Goal: Communication & Community: Answer question/provide support

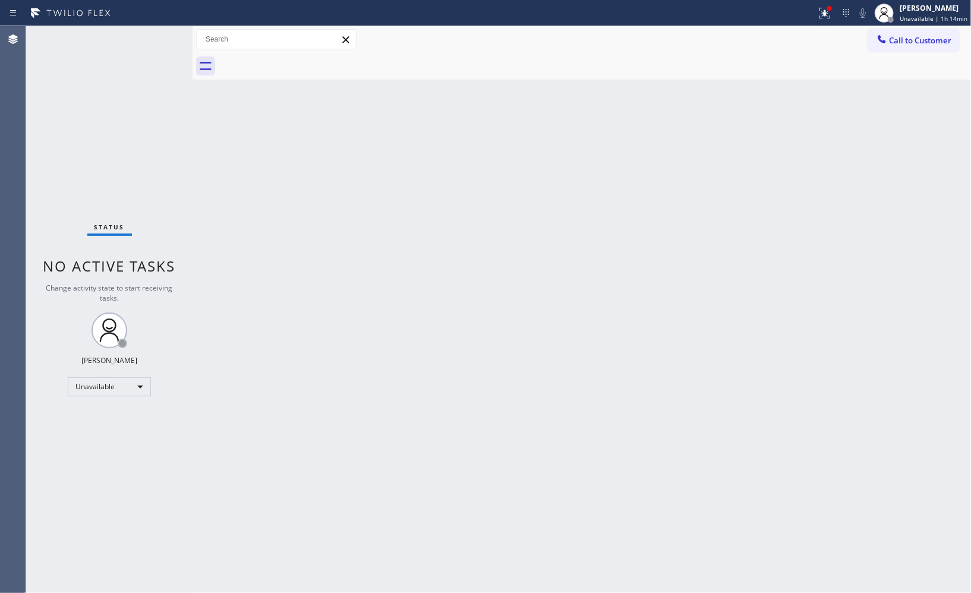
drag, startPoint x: 905, startPoint y: 40, endPoint x: 625, endPoint y: 58, distance: 279.9
click at [902, 40] on span "Call to Customer" at bounding box center [920, 40] width 62 height 11
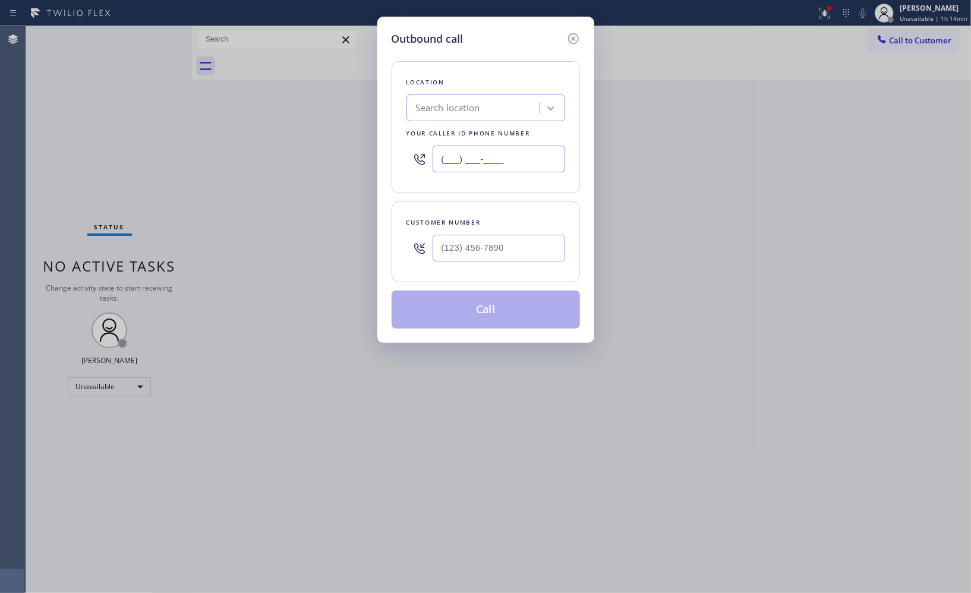
drag, startPoint x: 511, startPoint y: 151, endPoint x: 360, endPoint y: 122, distance: 154.2
click at [360, 122] on div "Outbound call Location Search location Your caller id phone number (___) ___-__…" at bounding box center [485, 296] width 971 height 593
paste input "415) 322-7664"
type input "[PHONE_NUMBER]"
drag, startPoint x: 430, startPoint y: 245, endPoint x: 381, endPoint y: 226, distance: 52.9
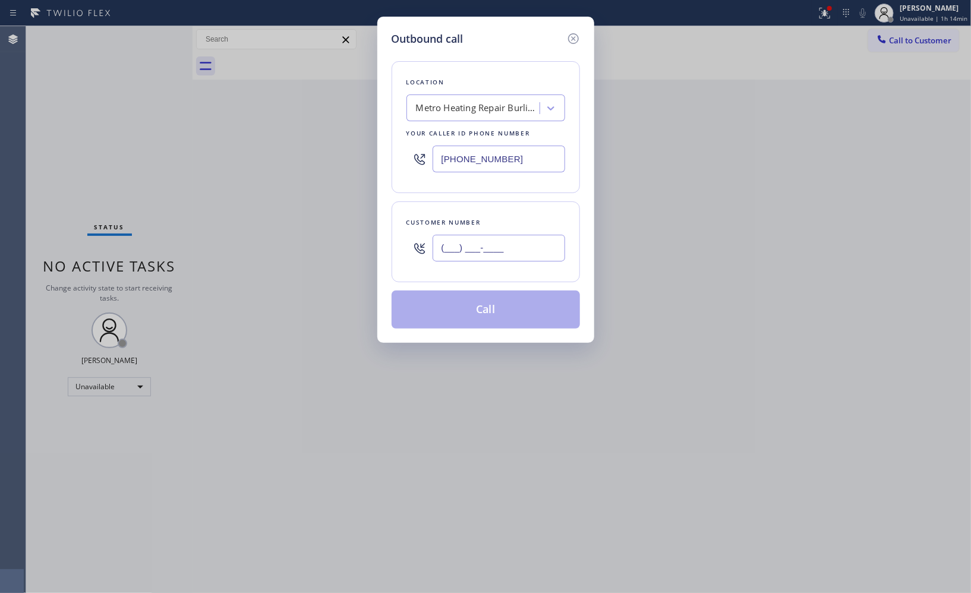
click at [392, 241] on div "Customer number (___) ___-____" at bounding box center [486, 241] width 188 height 81
paste input "908) 917-5016"
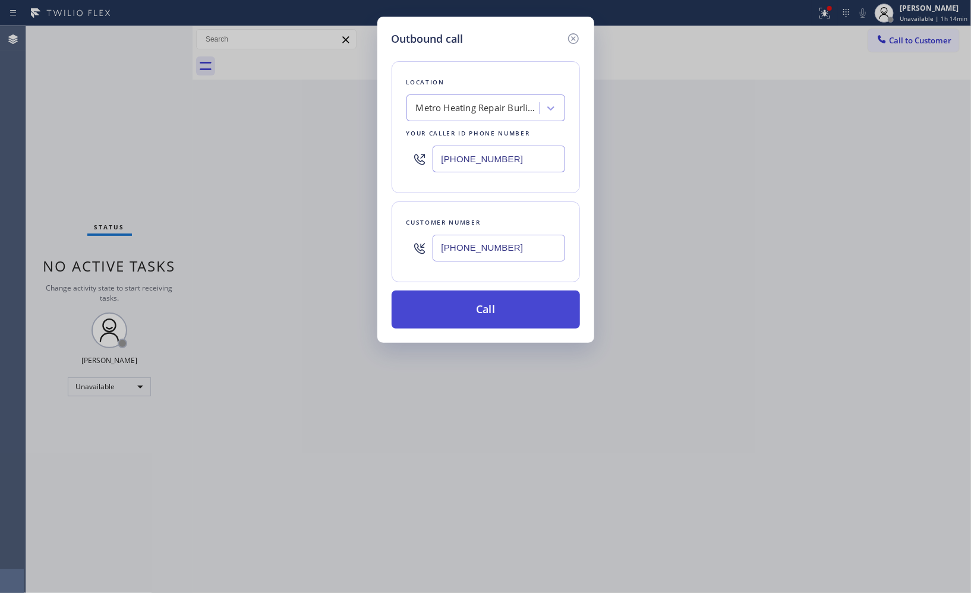
type input "[PHONE_NUMBER]"
click at [518, 322] on button "Call" at bounding box center [486, 310] width 188 height 38
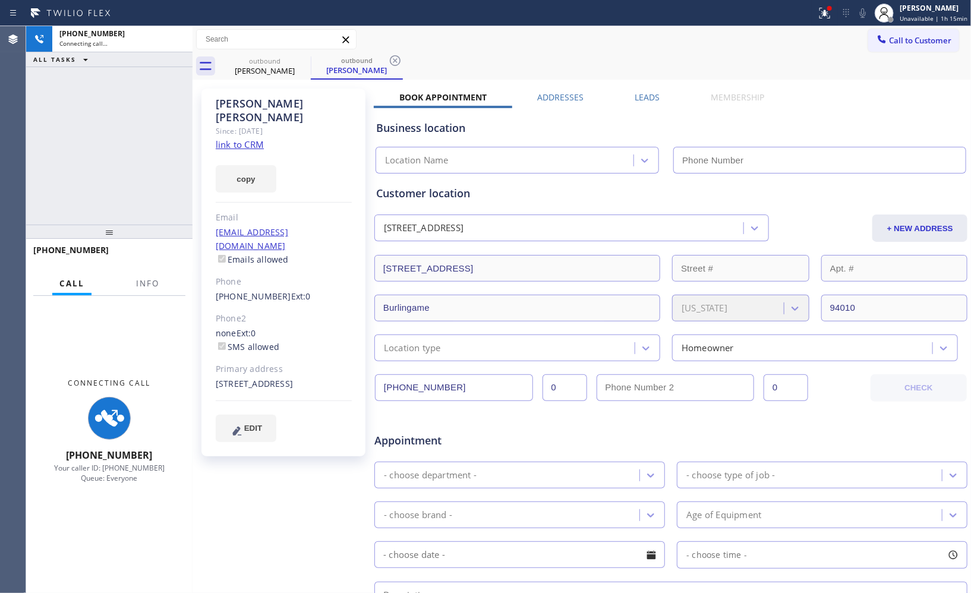
type input "[PHONE_NUMBER]"
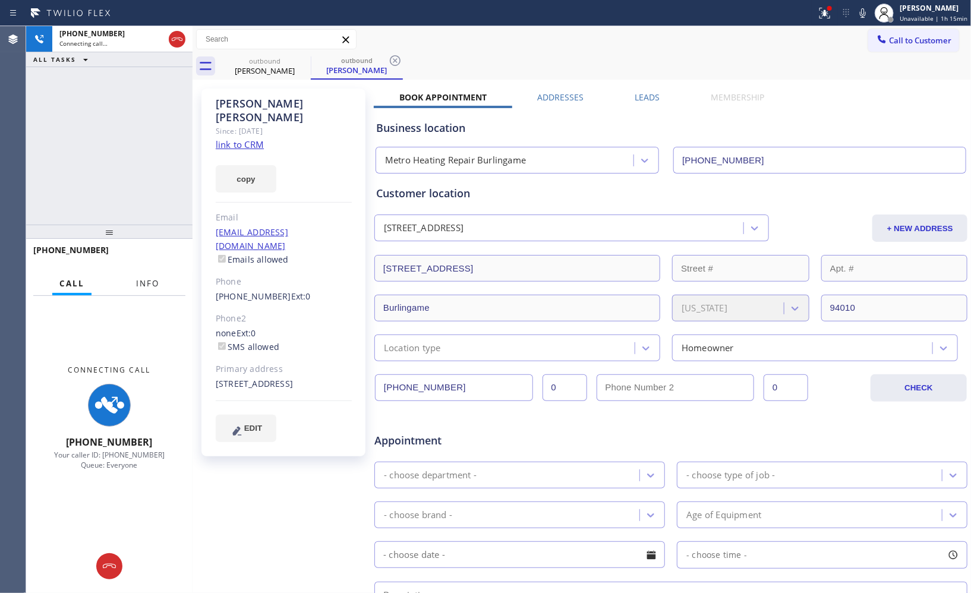
drag, startPoint x: 155, startPoint y: 280, endPoint x: 155, endPoint y: 272, distance: 7.7
click at [155, 280] on span "Info" at bounding box center [147, 283] width 23 height 11
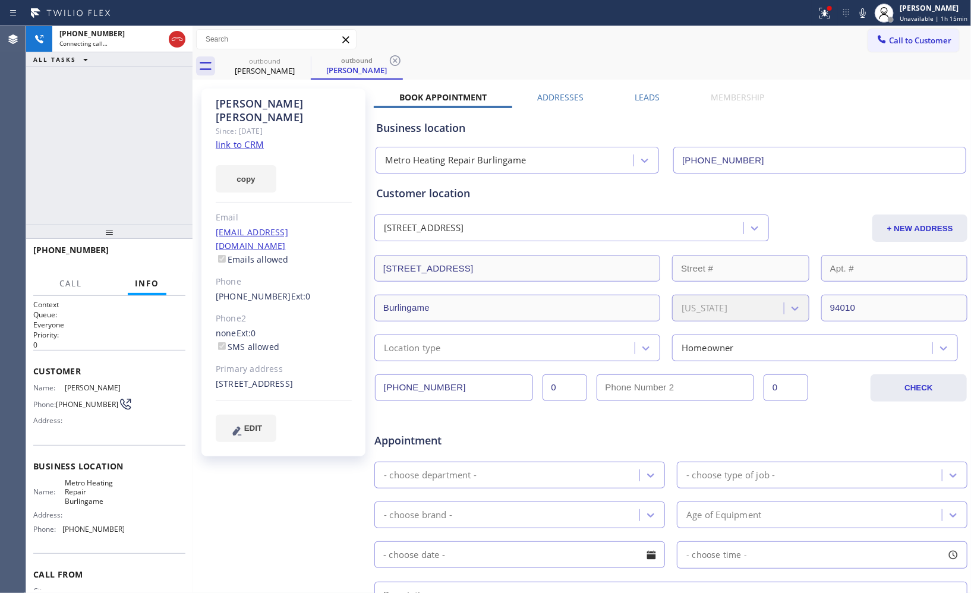
click at [393, 62] on icon at bounding box center [395, 60] width 11 height 11
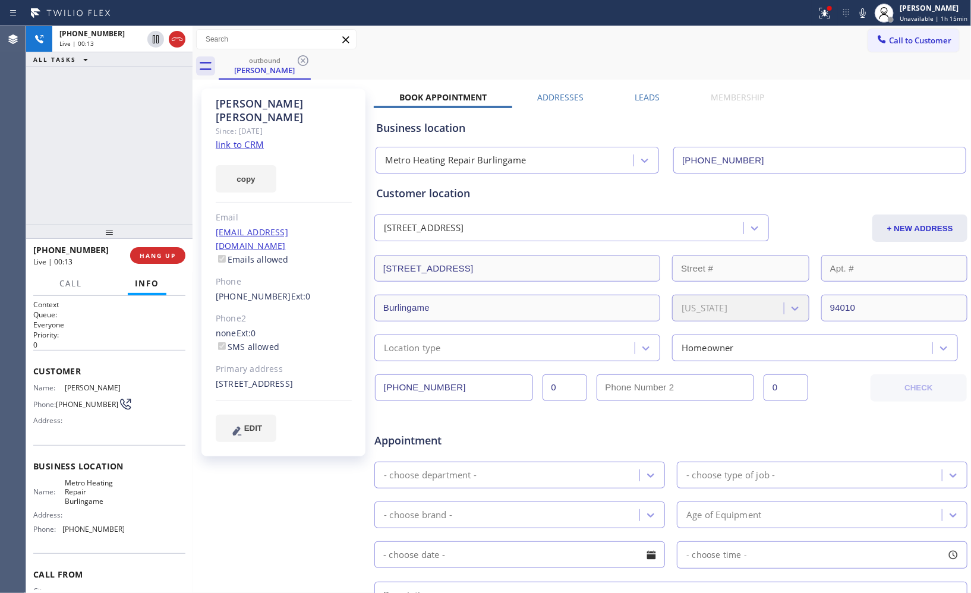
click at [622, 75] on div "outbound [PERSON_NAME]" at bounding box center [595, 66] width 752 height 27
click at [658, 42] on div "Call to Customer Outbound call Location Metro Heating Repair Burlingame Your ca…" at bounding box center [582, 39] width 779 height 21
click at [629, 53] on div "outbound [PERSON_NAME]" at bounding box center [595, 66] width 752 height 27
click at [153, 254] on span "HANG UP" at bounding box center [158, 255] width 36 height 8
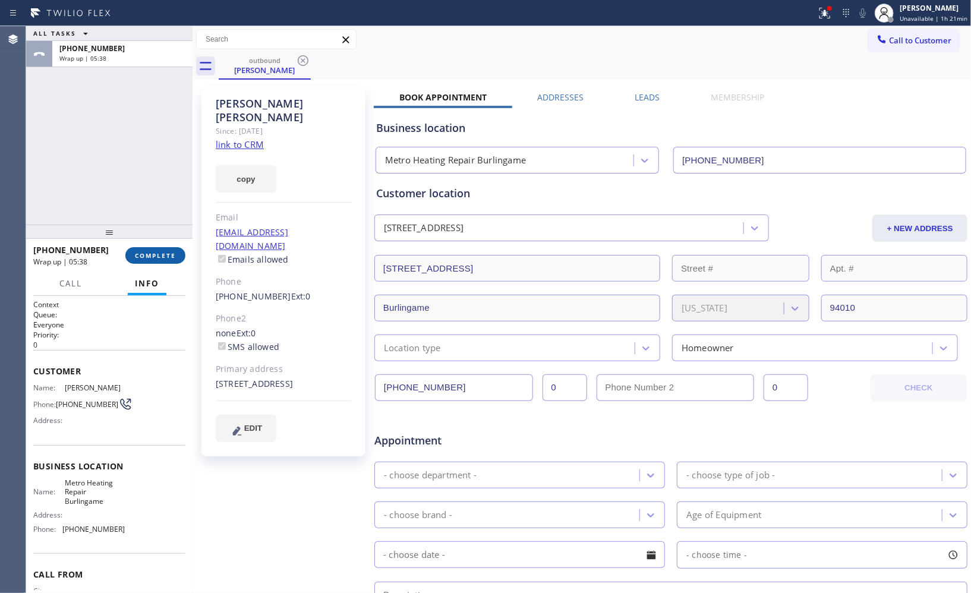
click at [165, 259] on span "COMPLETE" at bounding box center [155, 255] width 41 height 8
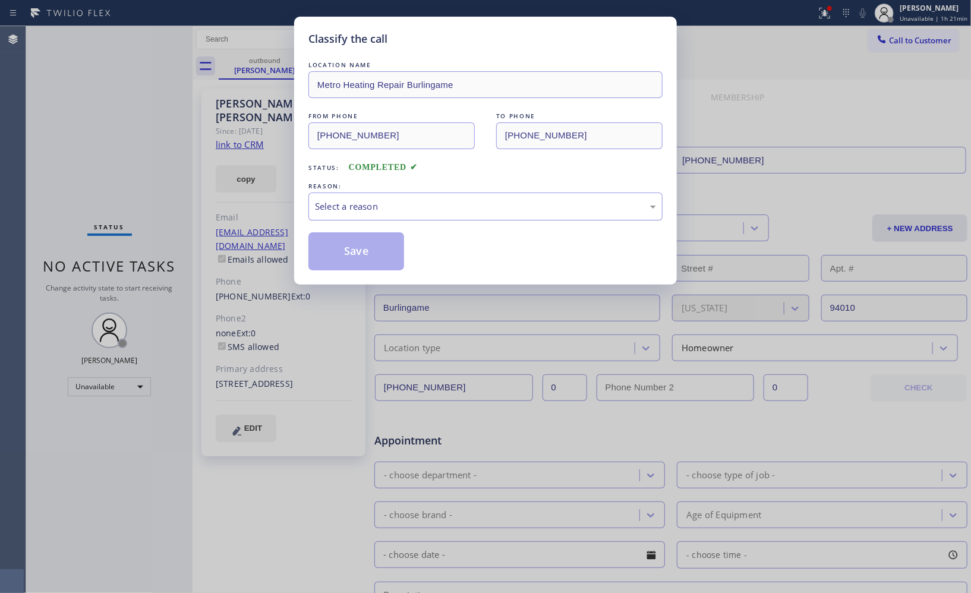
click at [535, 209] on div "Select a reason" at bounding box center [485, 207] width 341 height 14
click at [376, 257] on button "Save" at bounding box center [356, 251] width 96 height 38
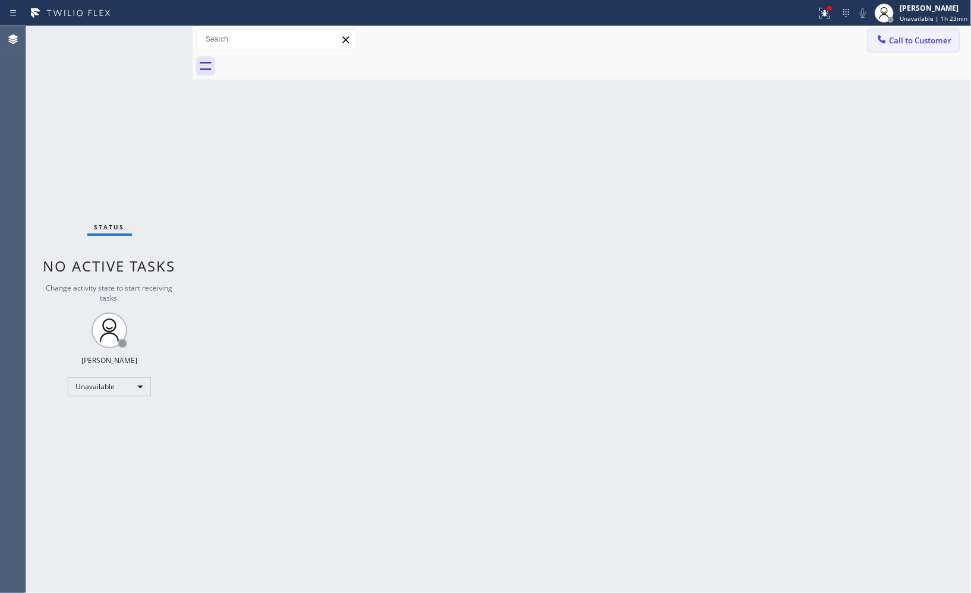
click at [904, 48] on button "Call to Customer" at bounding box center [913, 40] width 91 height 23
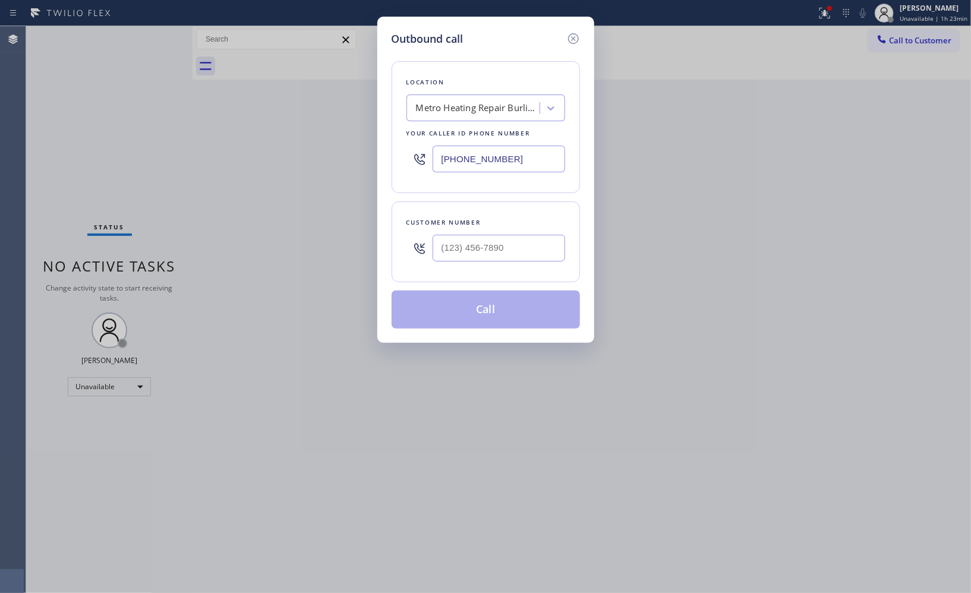
drag, startPoint x: 488, startPoint y: 157, endPoint x: 379, endPoint y: 127, distance: 112.8
click at [385, 140] on div "Outbound call Location Metro Heating Repair Burlingame Your caller id phone num…" at bounding box center [485, 180] width 217 height 326
paste input "760) 249-7210"
type input "[PHONE_NUMBER]"
click at [495, 246] on input "(___) ___-____" at bounding box center [499, 248] width 133 height 27
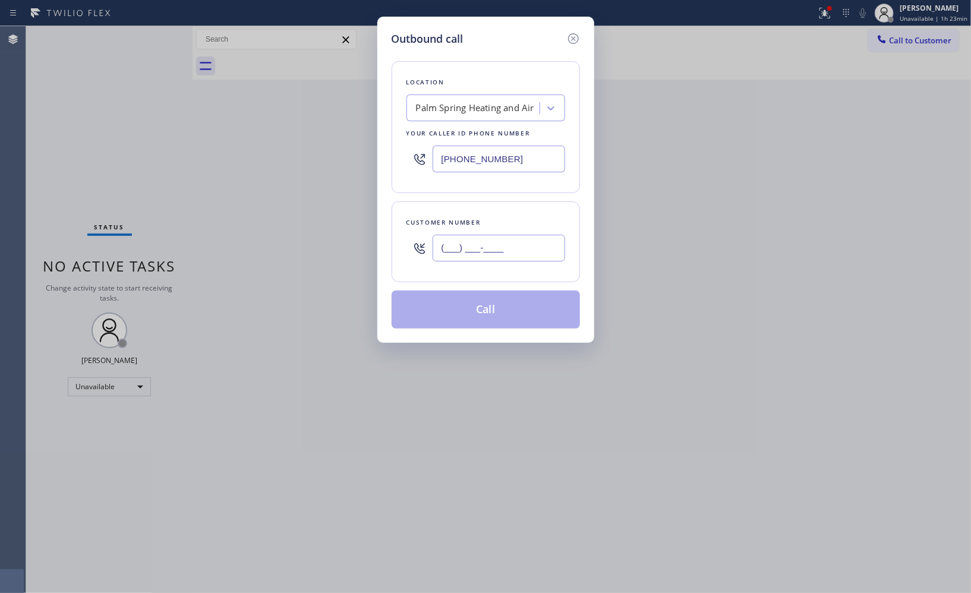
paste input "760) 567-7482"
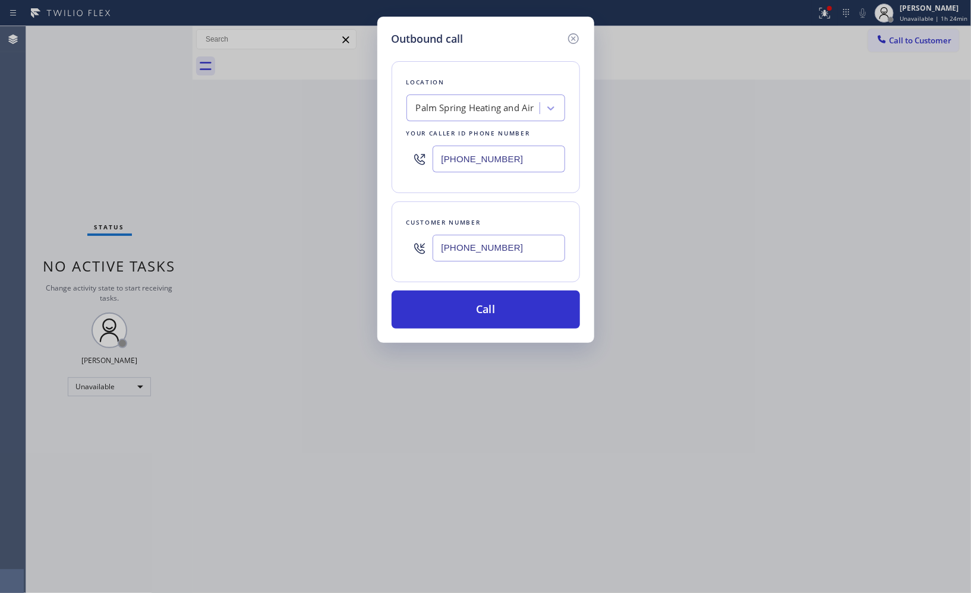
type input "[PHONE_NUMBER]"
drag, startPoint x: 525, startPoint y: 162, endPoint x: 385, endPoint y: 152, distance: 140.0
click at [386, 152] on div "Outbound call Location Palm Spring Heating and Air Your caller id phone number …" at bounding box center [485, 180] width 217 height 326
paste input "text"
type input "[PHONE_NUMBER]"
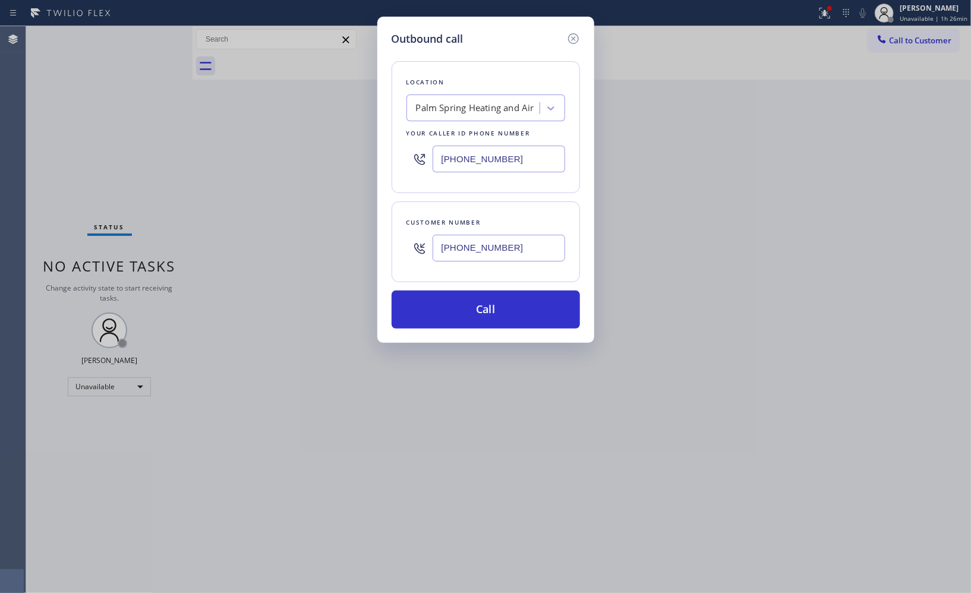
drag, startPoint x: 515, startPoint y: 244, endPoint x: 382, endPoint y: 238, distance: 132.7
click at [382, 238] on div "Outbound call Location Palm Spring Heating and Air Your caller id phone number …" at bounding box center [485, 180] width 217 height 326
paste input "text"
type input "[PHONE_NUMBER]"
click at [476, 311] on button "Call" at bounding box center [486, 310] width 188 height 38
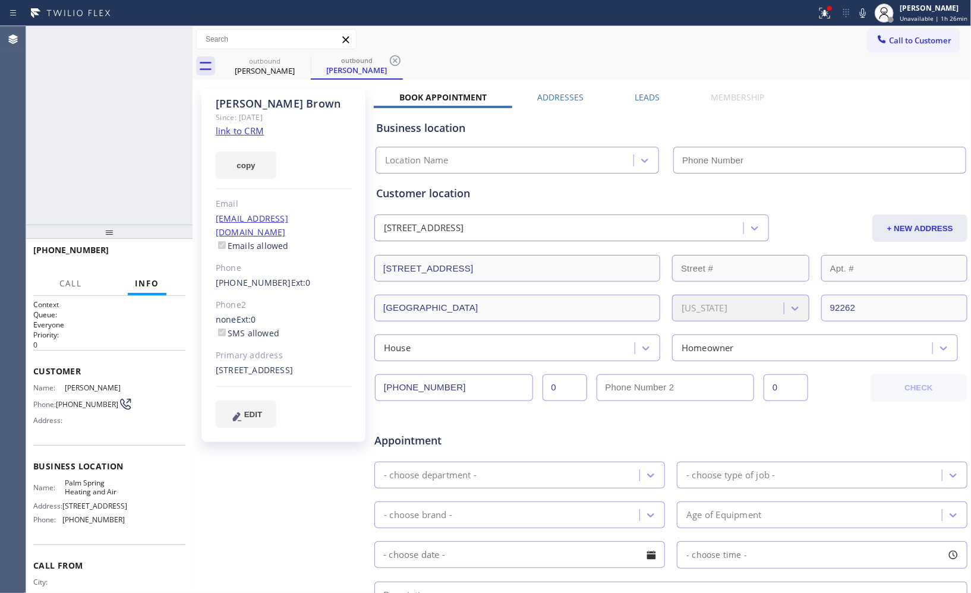
type input "[PHONE_NUMBER]"
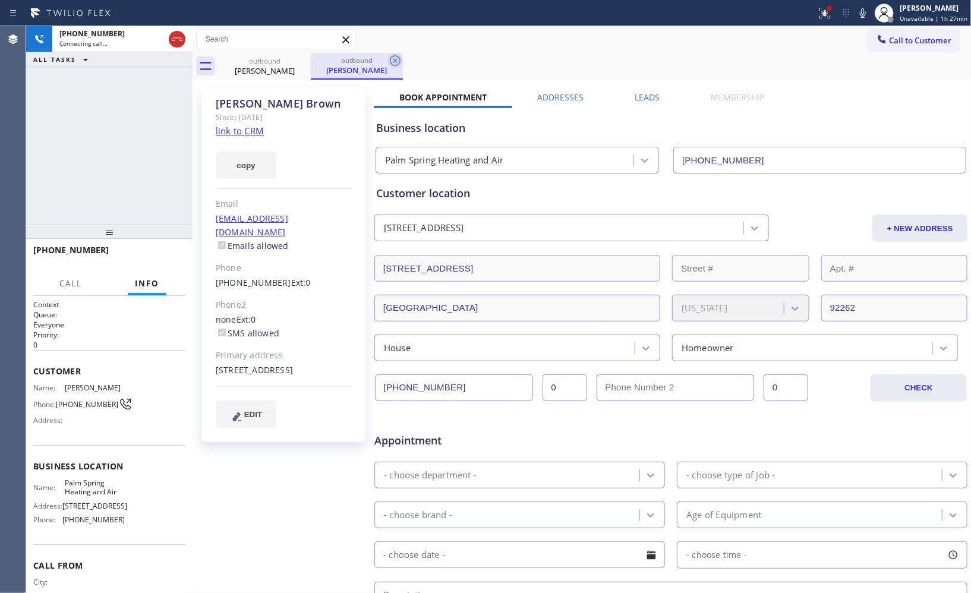
click at [393, 59] on icon at bounding box center [395, 60] width 14 height 14
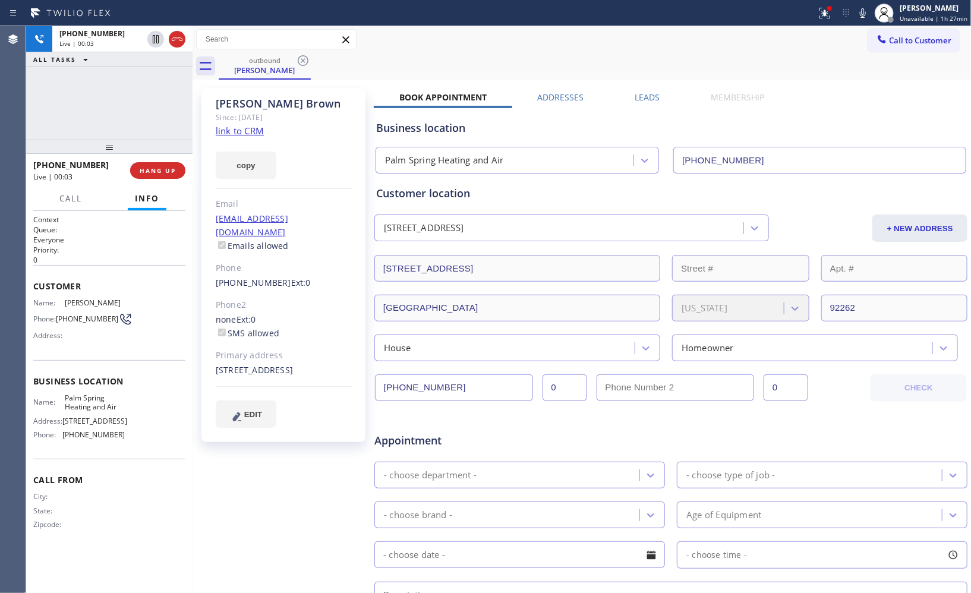
drag, startPoint x: 127, startPoint y: 119, endPoint x: 131, endPoint y: 90, distance: 30.0
click at [131, 90] on div "[PHONE_NUMBER] Live | 00:03 ALL TASKS ALL TASKS ACTIVE TASKS TASKS IN WRAP UP […" at bounding box center [109, 309] width 166 height 567
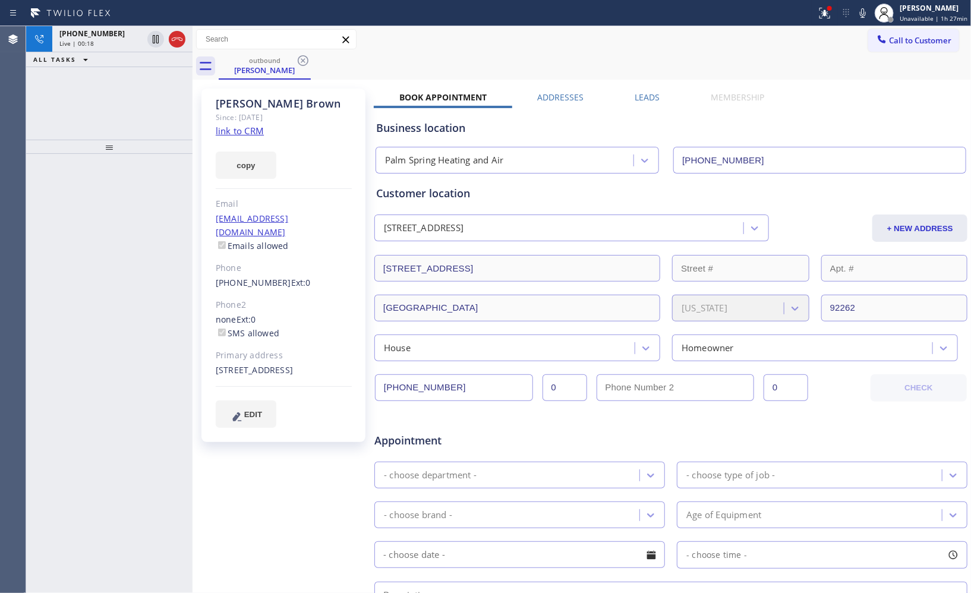
click at [125, 143] on div at bounding box center [109, 147] width 166 height 14
click at [109, 149] on div at bounding box center [109, 147] width 166 height 14
click at [114, 34] on div "[PHONE_NUMBER]" at bounding box center [100, 34] width 83 height 10
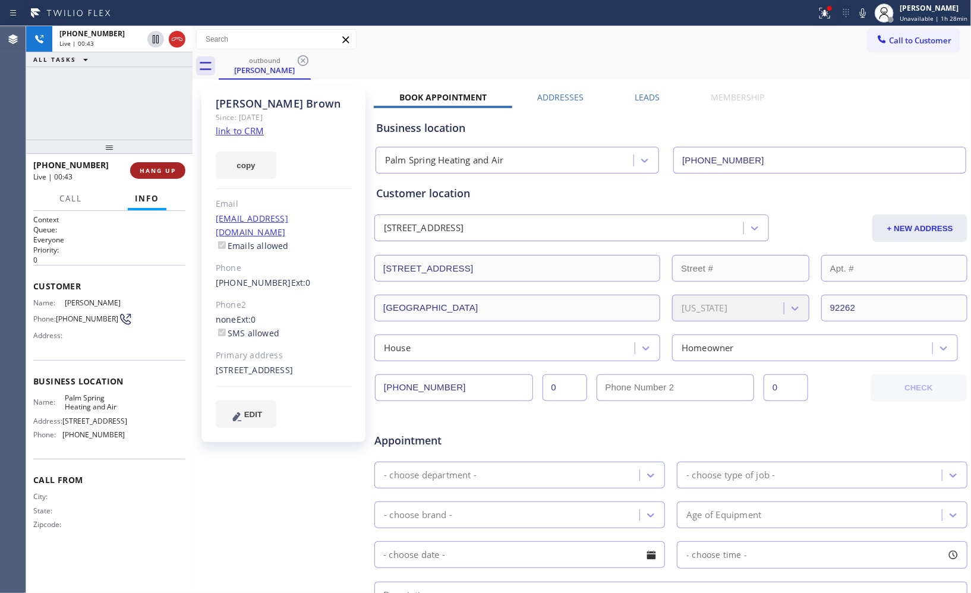
click at [175, 171] on span "HANG UP" at bounding box center [158, 170] width 36 height 8
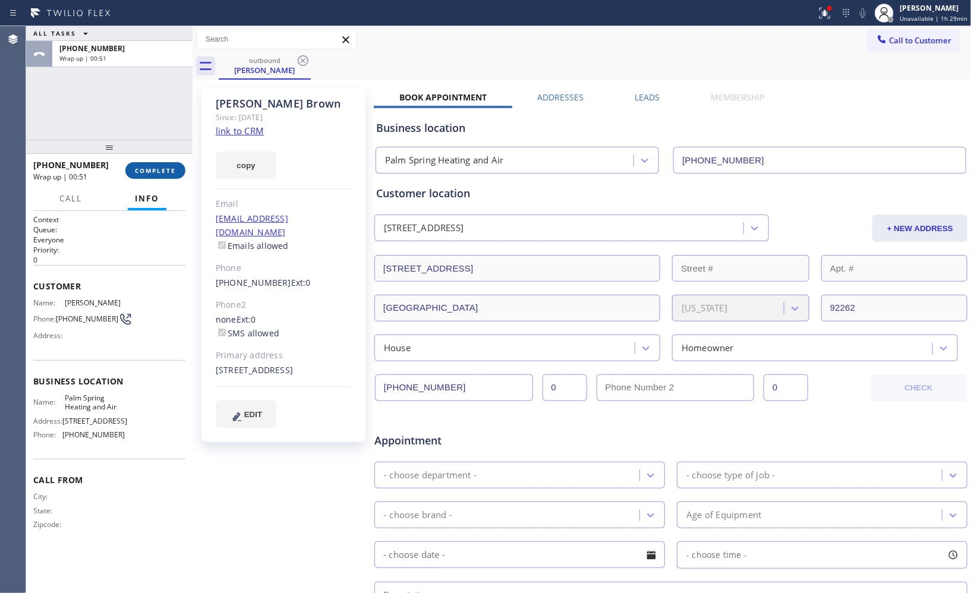
click at [155, 171] on span "COMPLETE" at bounding box center [155, 170] width 41 height 8
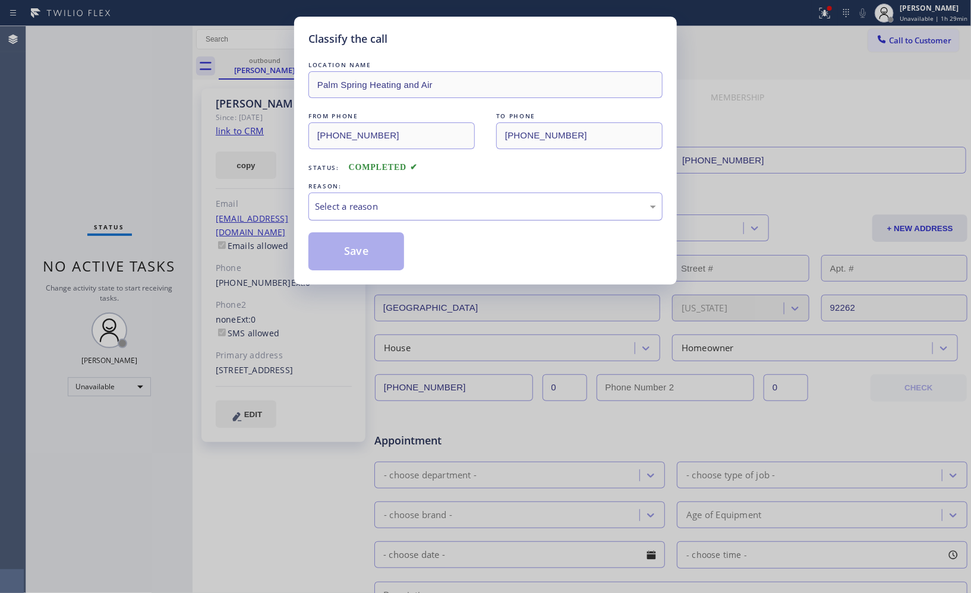
click at [478, 221] on div "Select a reason" at bounding box center [485, 207] width 354 height 28
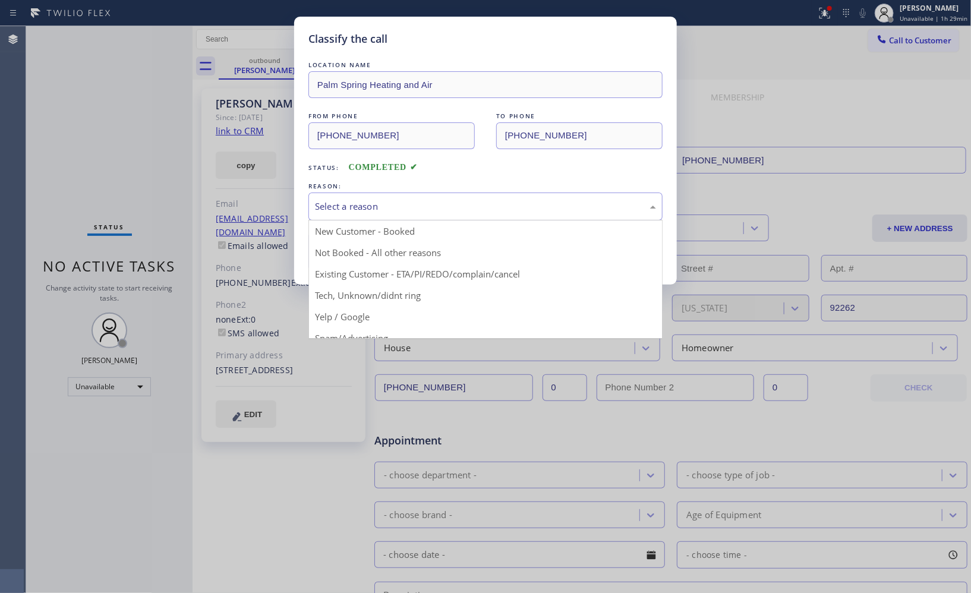
click at [375, 208] on div "Select a reason" at bounding box center [485, 207] width 341 height 14
click at [376, 207] on div "Select a reason" at bounding box center [485, 207] width 341 height 14
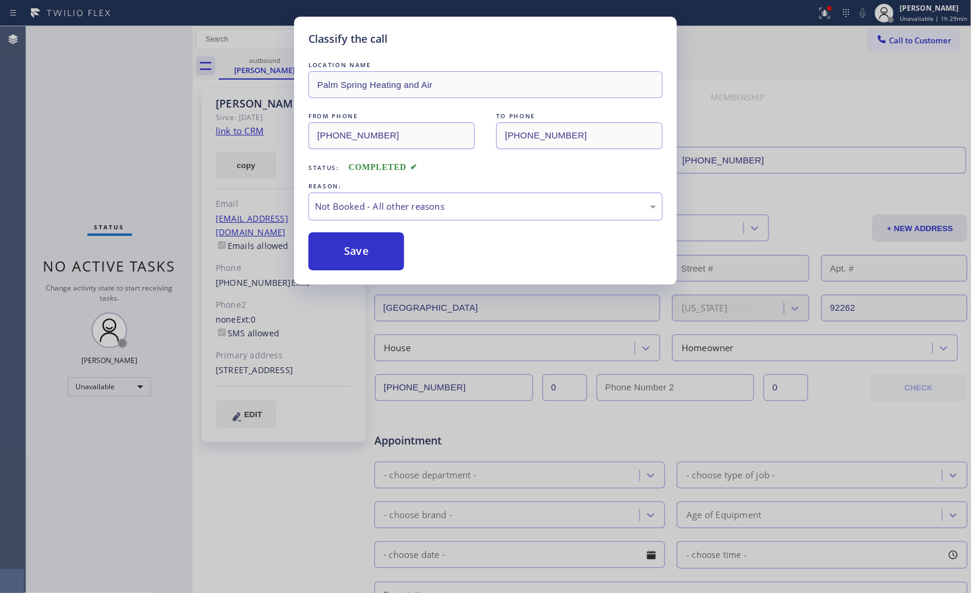
click at [354, 256] on button "Save" at bounding box center [356, 251] width 96 height 38
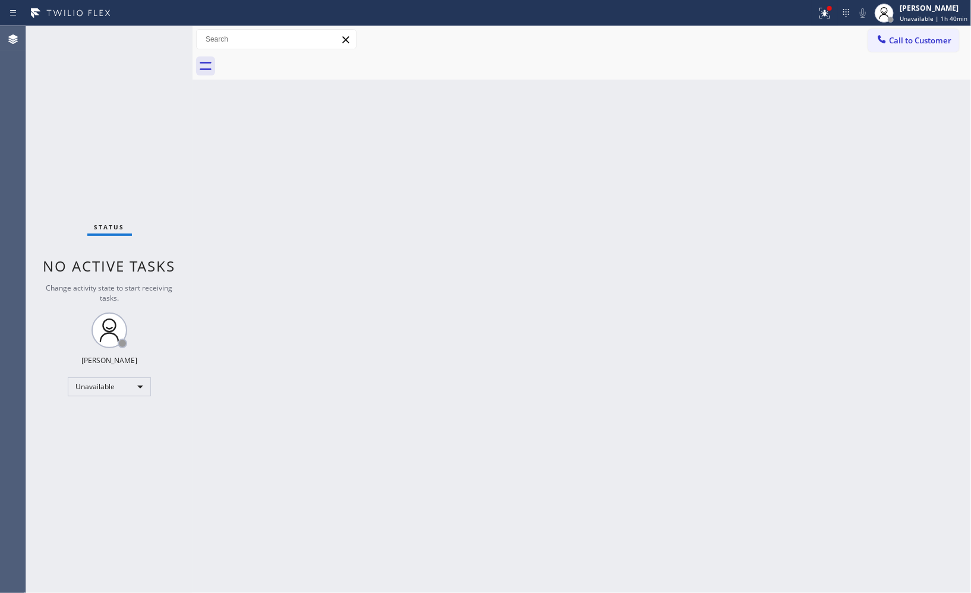
click at [573, 168] on div "Back to Dashboard Change Sender ID Customers Technicians Select a contact Outbo…" at bounding box center [582, 309] width 779 height 567
click at [890, 54] on div at bounding box center [595, 66] width 752 height 27
click at [919, 45] on span "Call to Customer" at bounding box center [920, 40] width 62 height 11
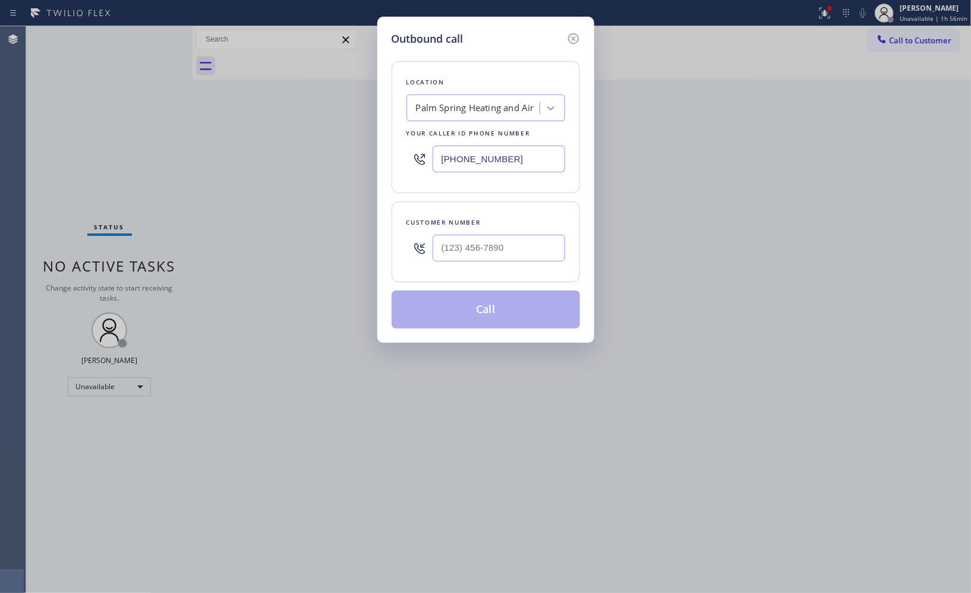
drag, startPoint x: 521, startPoint y: 163, endPoint x: 396, endPoint y: 90, distance: 144.9
click at [401, 155] on div "Location Palm Spring Heating and Air Your caller id phone number [PHONE_NUMBER]" at bounding box center [486, 127] width 188 height 132
paste input "805) 303-5865"
type input "[PHONE_NUMBER]"
click at [467, 240] on input "(___) ___-____" at bounding box center [499, 248] width 133 height 27
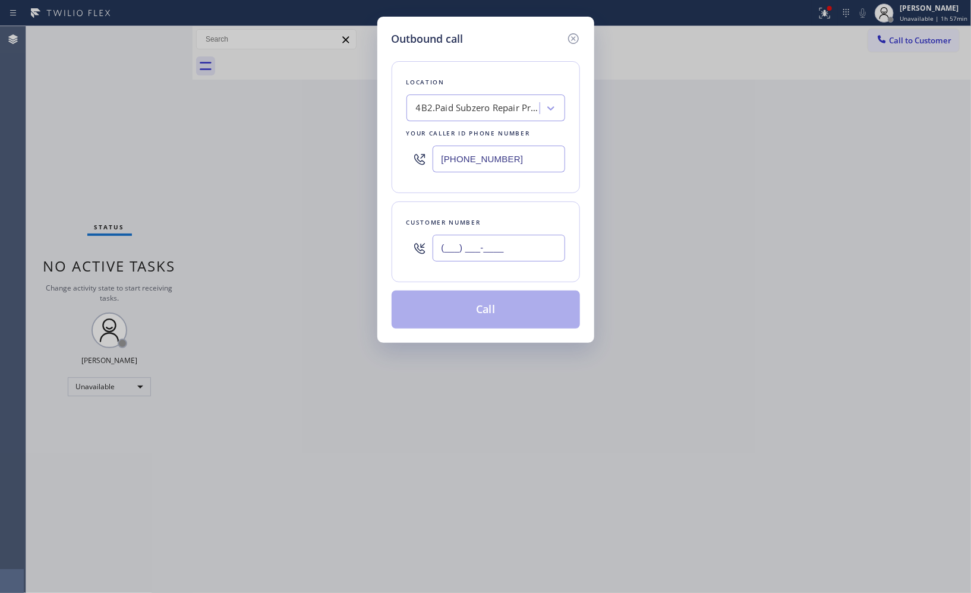
paste input "805) 766-0460"
type input "[PHONE_NUMBER]"
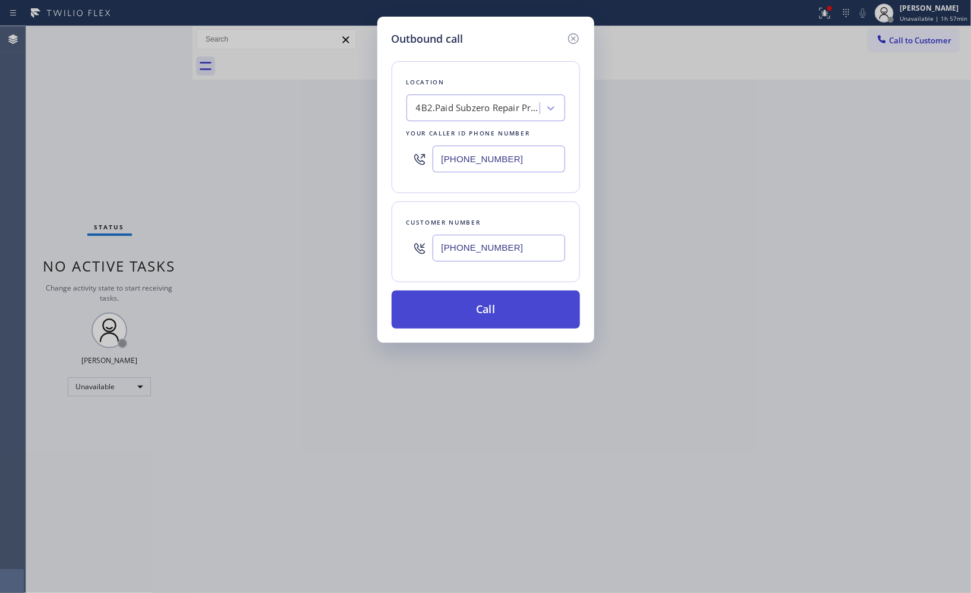
click at [503, 312] on button "Call" at bounding box center [486, 310] width 188 height 38
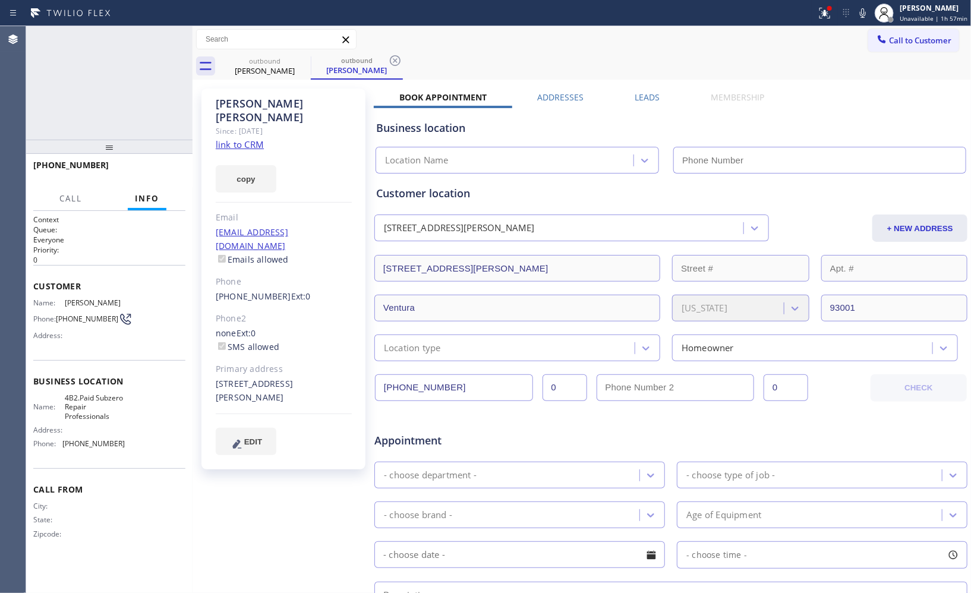
type input "[PHONE_NUMBER]"
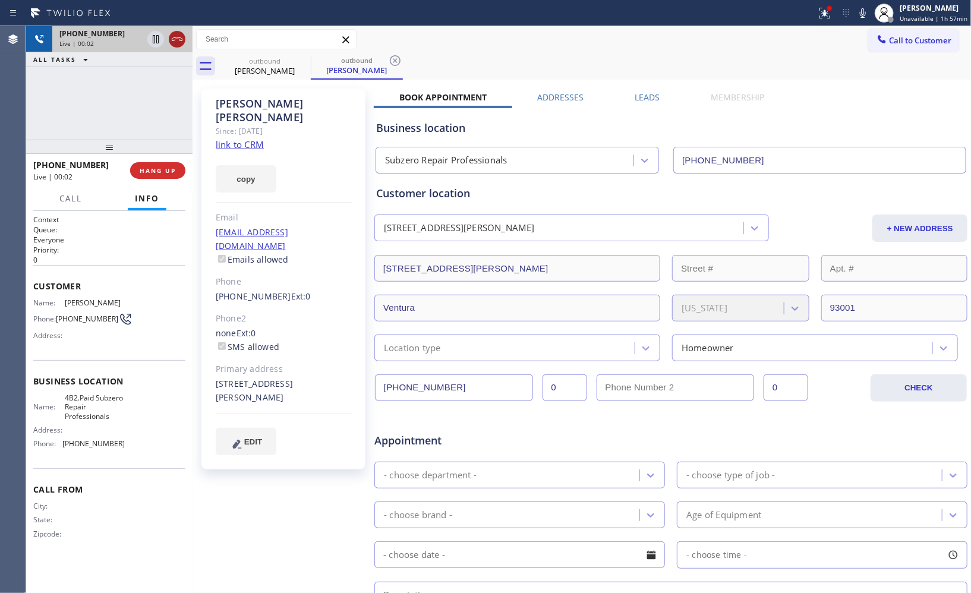
click at [179, 43] on icon at bounding box center [177, 39] width 14 height 14
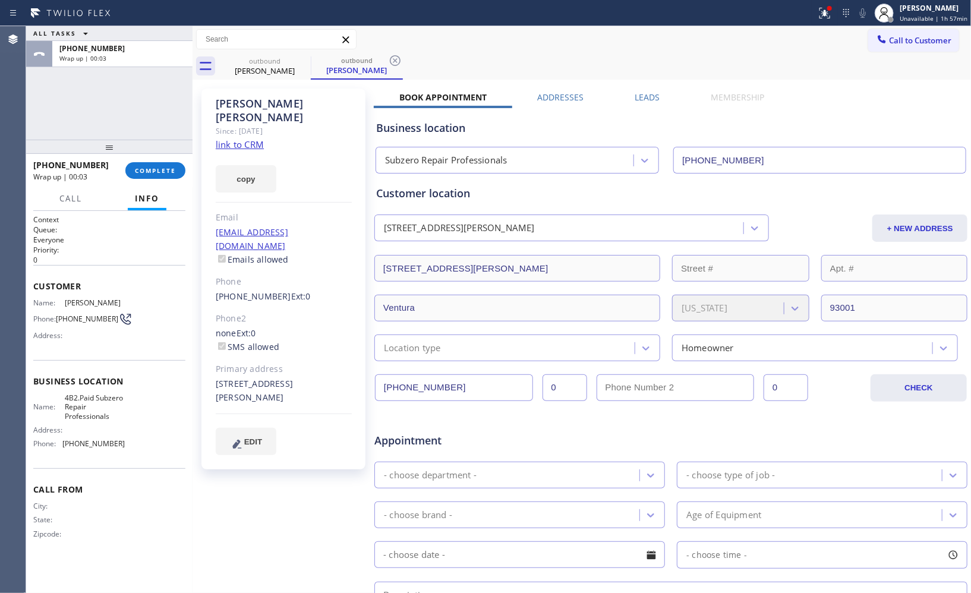
click at [383, 0] on html "Status report Issues detected These issues could affect your workflow. Please c…" at bounding box center [485, 296] width 971 height 593
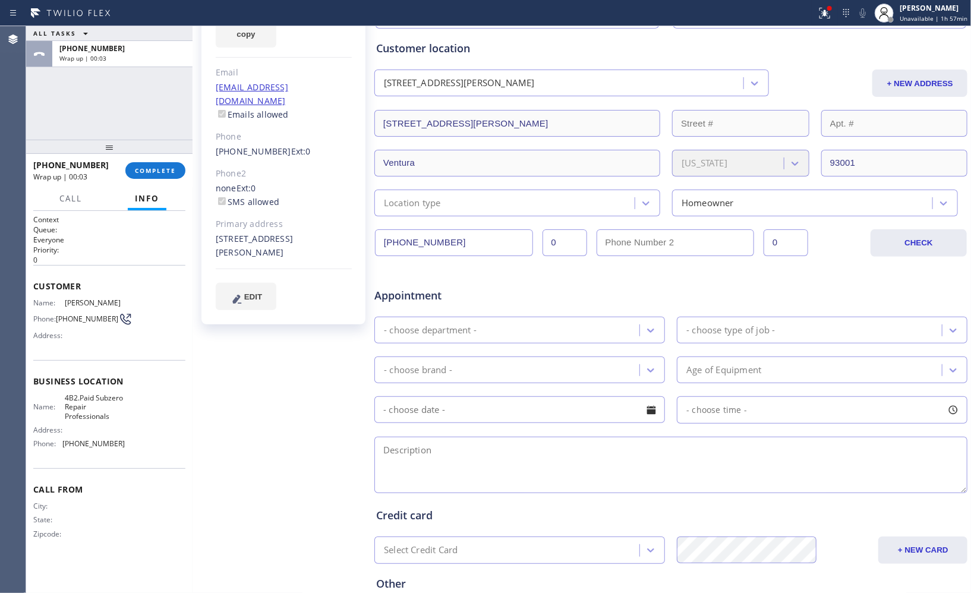
scroll to position [262, 0]
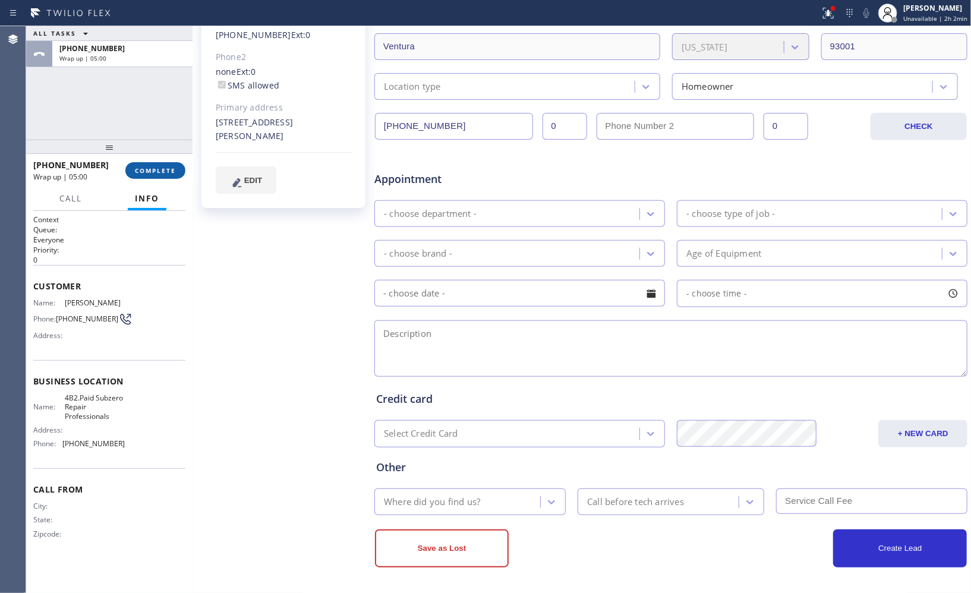
click at [155, 163] on button "COMPLETE" at bounding box center [155, 170] width 60 height 17
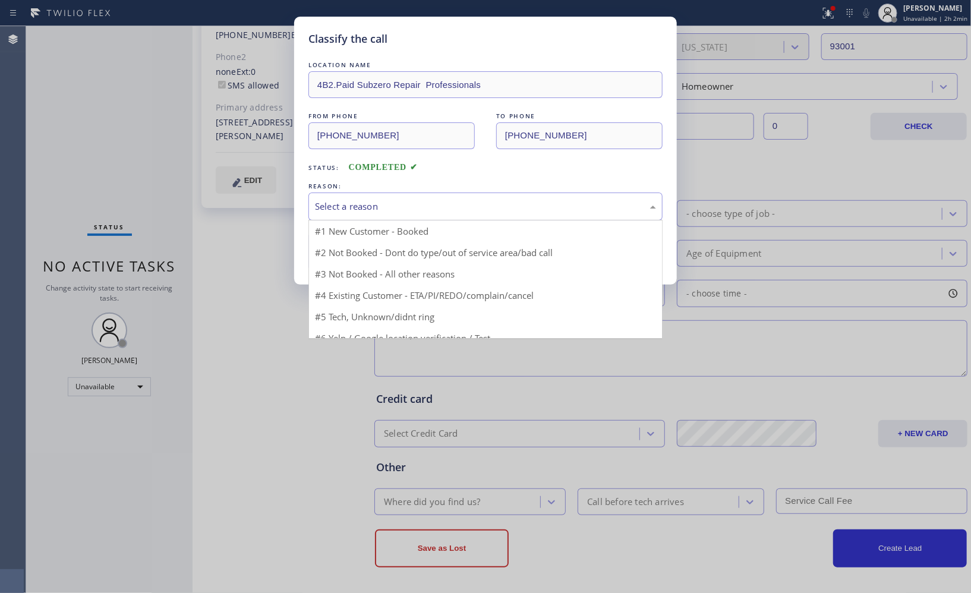
click at [486, 209] on div "Select a reason" at bounding box center [485, 207] width 341 height 14
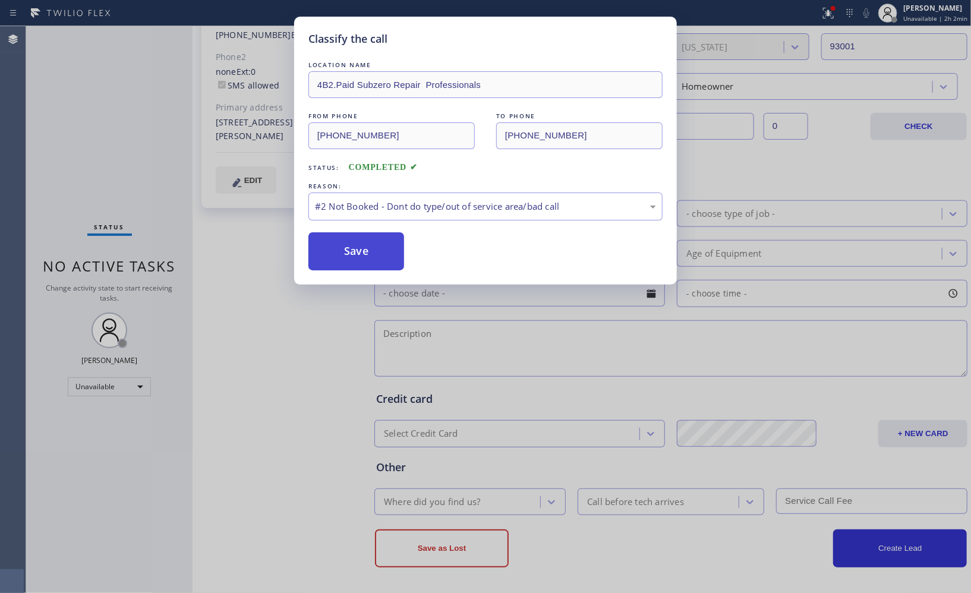
click at [352, 256] on button "Save" at bounding box center [356, 251] width 96 height 38
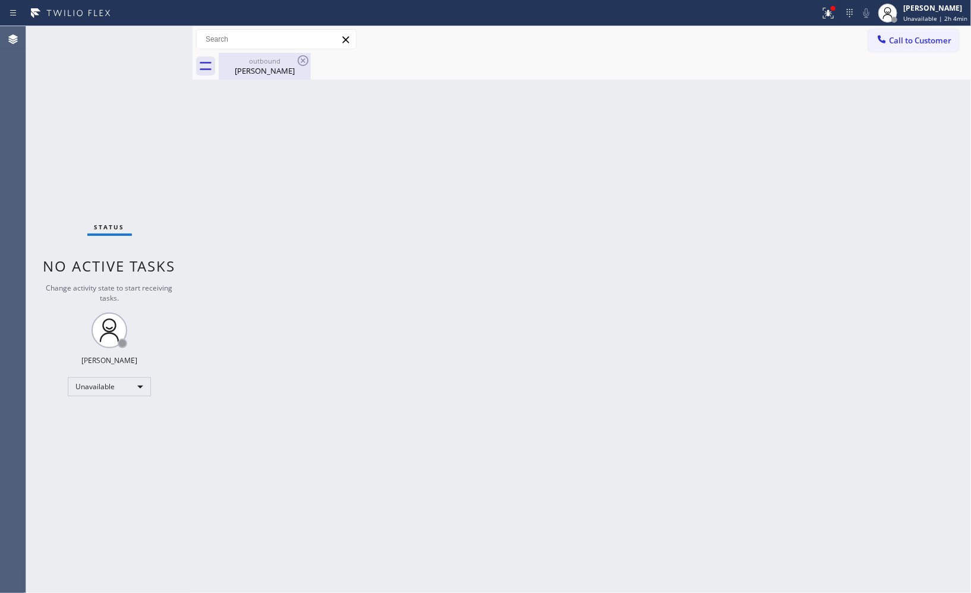
click at [266, 59] on div "outbound" at bounding box center [265, 60] width 90 height 9
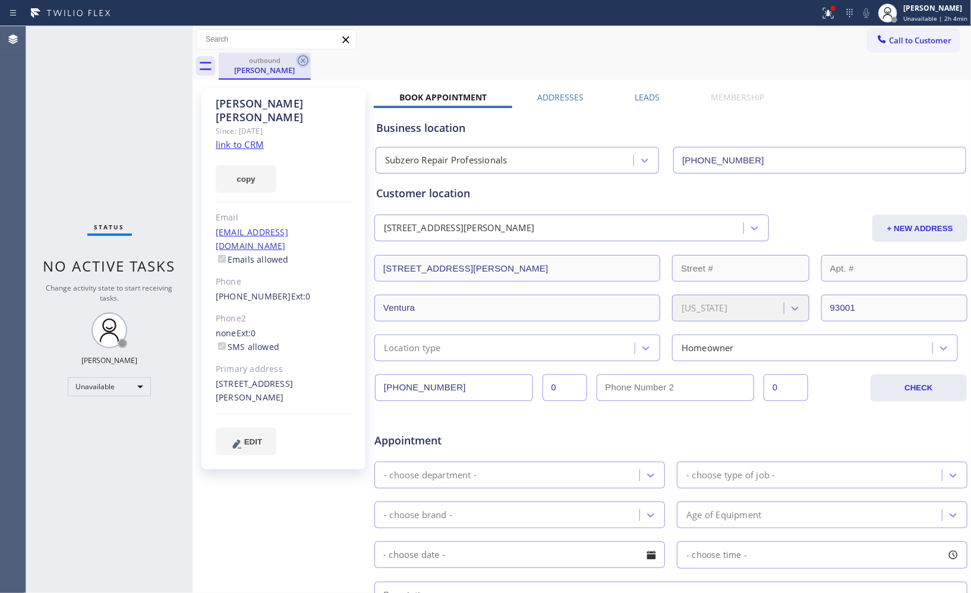
click at [304, 61] on icon at bounding box center [303, 60] width 11 height 11
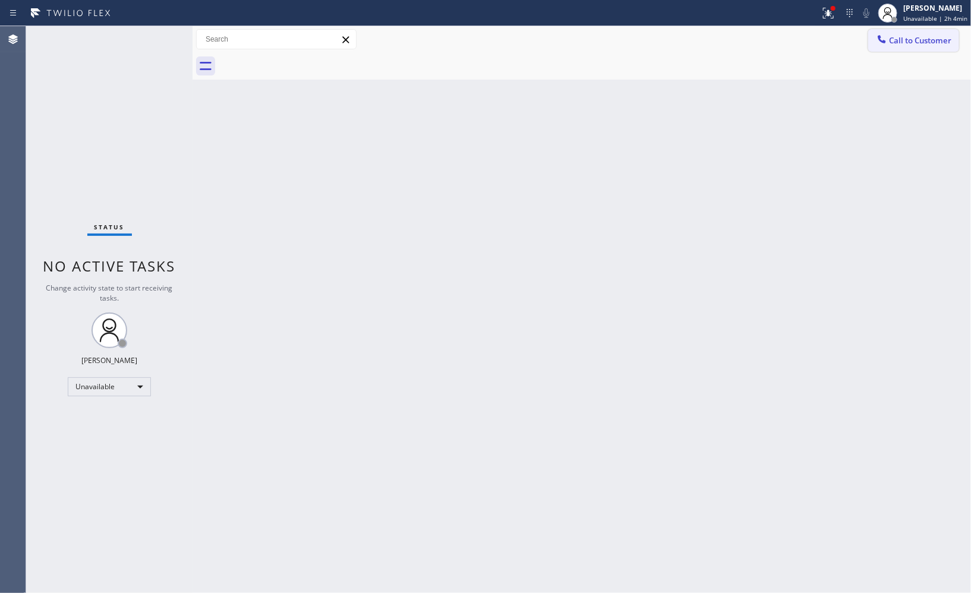
click at [931, 39] on span "Call to Customer" at bounding box center [920, 40] width 62 height 11
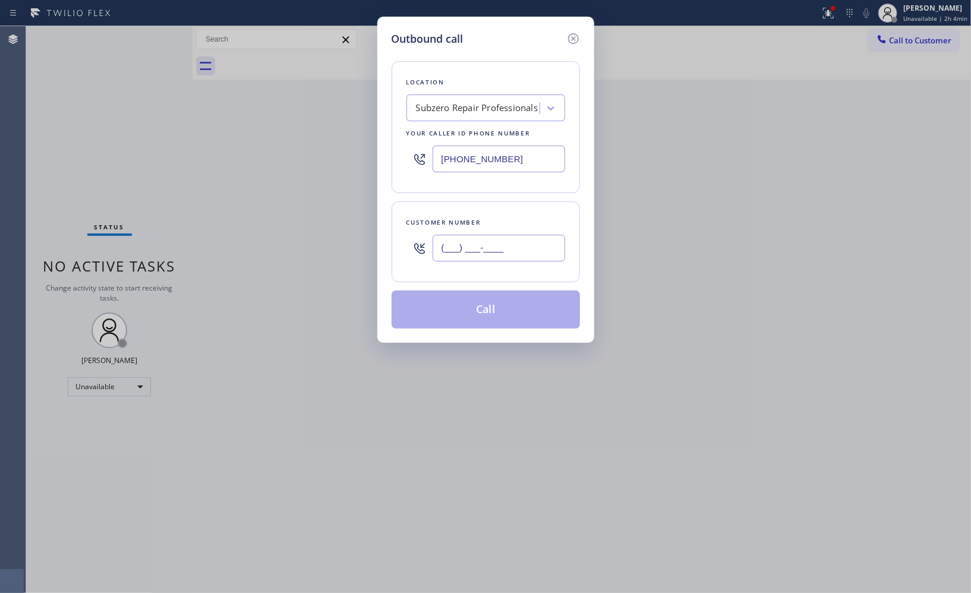
drag, startPoint x: 361, startPoint y: 212, endPoint x: 342, endPoint y: 193, distance: 27.7
click at [352, 204] on div "Outbound call Location Subzero Repair Professionals Your caller id phone number…" at bounding box center [485, 296] width 971 height 593
paste input "954) 709-9464"
type input "[PHONE_NUMBER]"
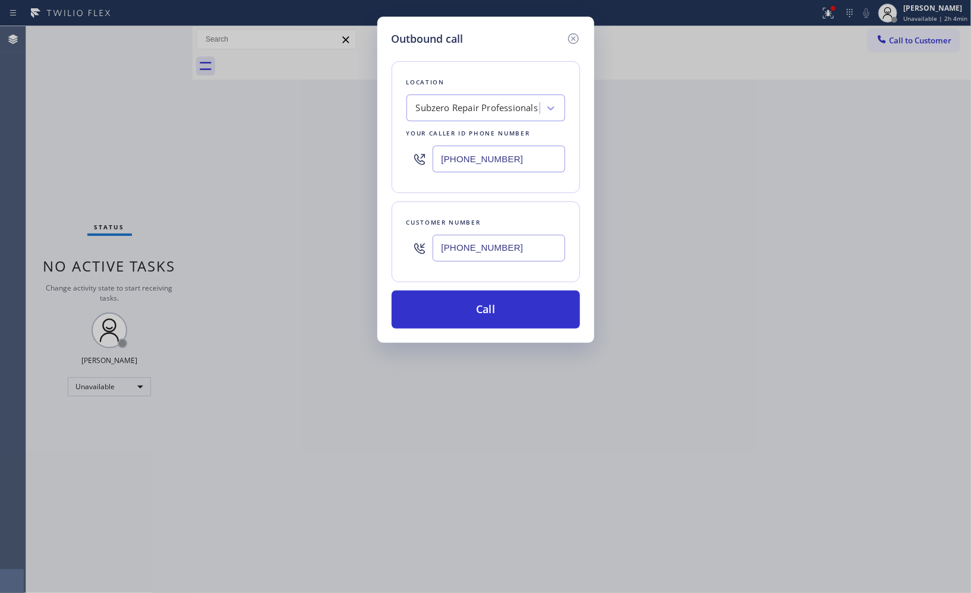
drag, startPoint x: 426, startPoint y: 151, endPoint x: 397, endPoint y: 152, distance: 29.1
click at [397, 152] on div "Location Subzero Repair Professionals Your caller id phone number [PHONE_NUMBER]" at bounding box center [486, 127] width 188 height 132
paste input "954) 835-453"
type input "[PHONE_NUMBER]"
click at [505, 318] on button "Call" at bounding box center [486, 310] width 188 height 38
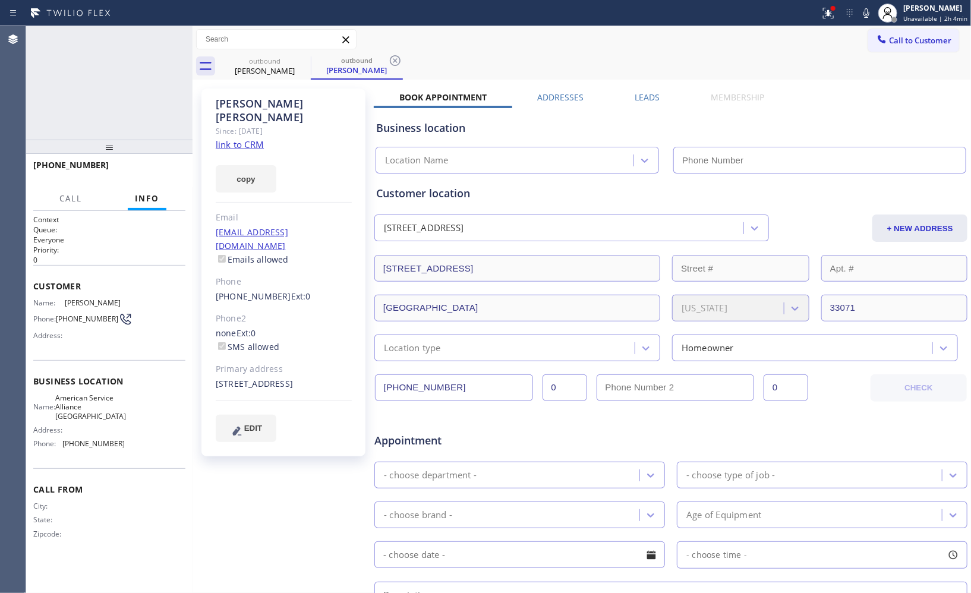
type input "[PHONE_NUMBER]"
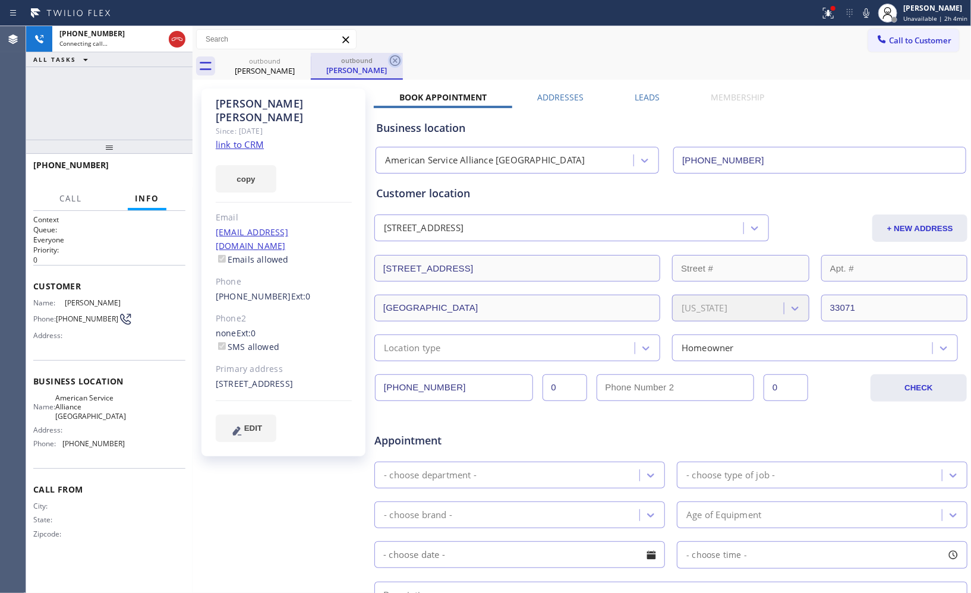
click at [398, 59] on icon at bounding box center [395, 60] width 14 height 14
drag, startPoint x: 115, startPoint y: 153, endPoint x: 123, endPoint y: 104, distance: 49.4
click at [123, 106] on div "[PHONE_NUMBER] Connecting call… ALL TASKS ALL TASKS ACTIVE TASKS TASKS IN WRAP …" at bounding box center [109, 309] width 166 height 567
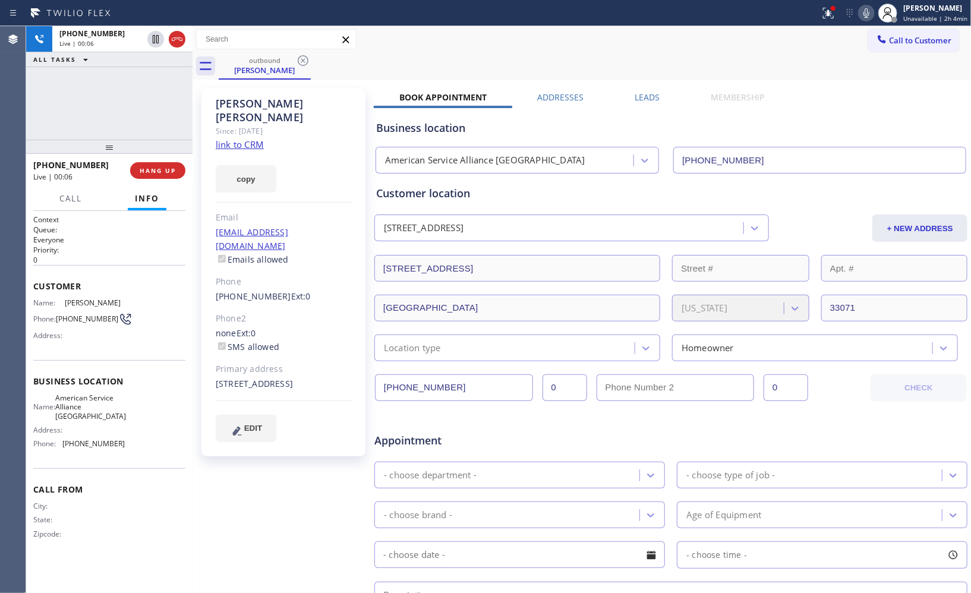
click at [870, 18] on icon at bounding box center [866, 13] width 14 height 14
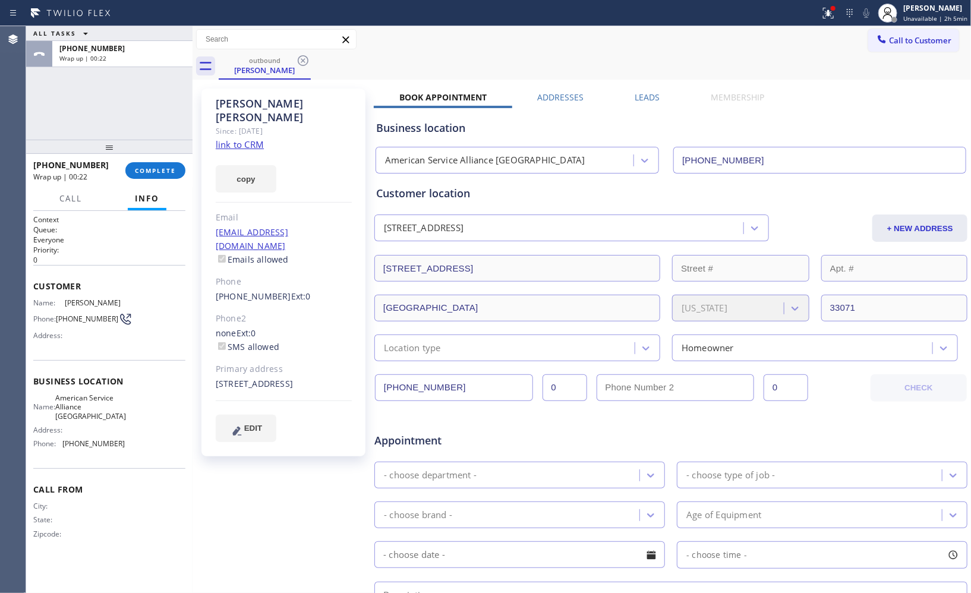
drag, startPoint x: 149, startPoint y: 170, endPoint x: 96, endPoint y: 162, distance: 53.0
click at [99, 176] on div "[PHONE_NUMBER] Wrap up | 00:22 COMPLETE" at bounding box center [109, 170] width 152 height 31
drag, startPoint x: 96, startPoint y: 162, endPoint x: 31, endPoint y: 165, distance: 65.5
click at [31, 165] on div "[PHONE_NUMBER] Wrap up | 00:23 COMPLETE" at bounding box center [109, 170] width 166 height 33
copy span "[PHONE_NUMBER]"
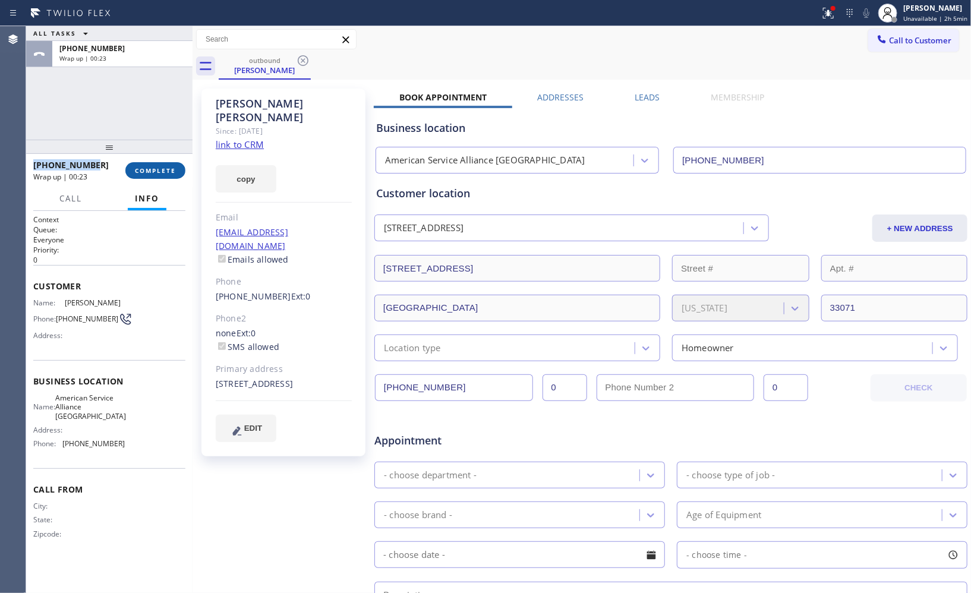
click at [164, 169] on span "COMPLETE" at bounding box center [155, 170] width 41 height 8
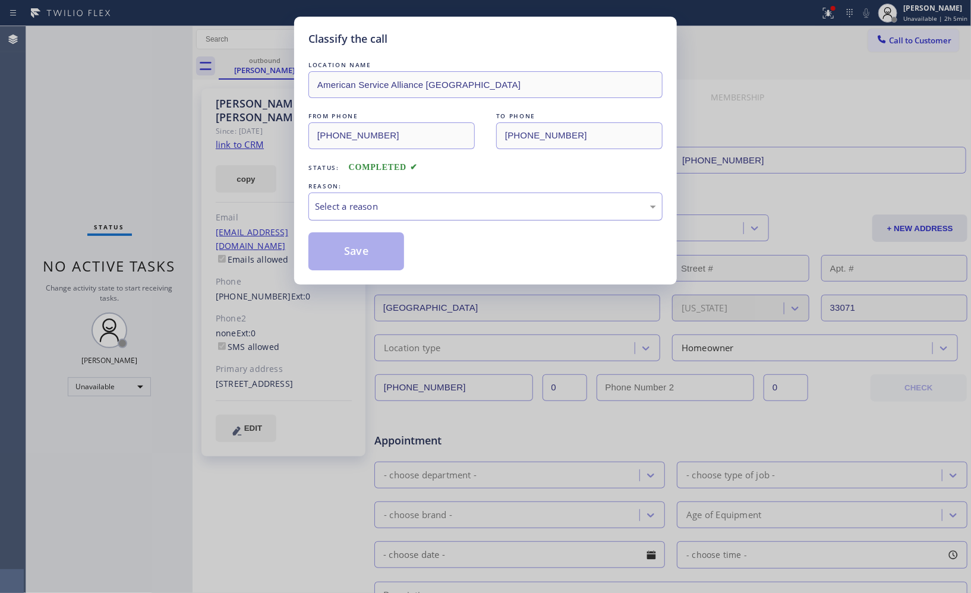
drag, startPoint x: 428, startPoint y: 203, endPoint x: 401, endPoint y: 218, distance: 31.1
click at [425, 205] on div "Select a reason" at bounding box center [485, 207] width 341 height 14
click at [371, 253] on button "Save" at bounding box center [356, 251] width 96 height 38
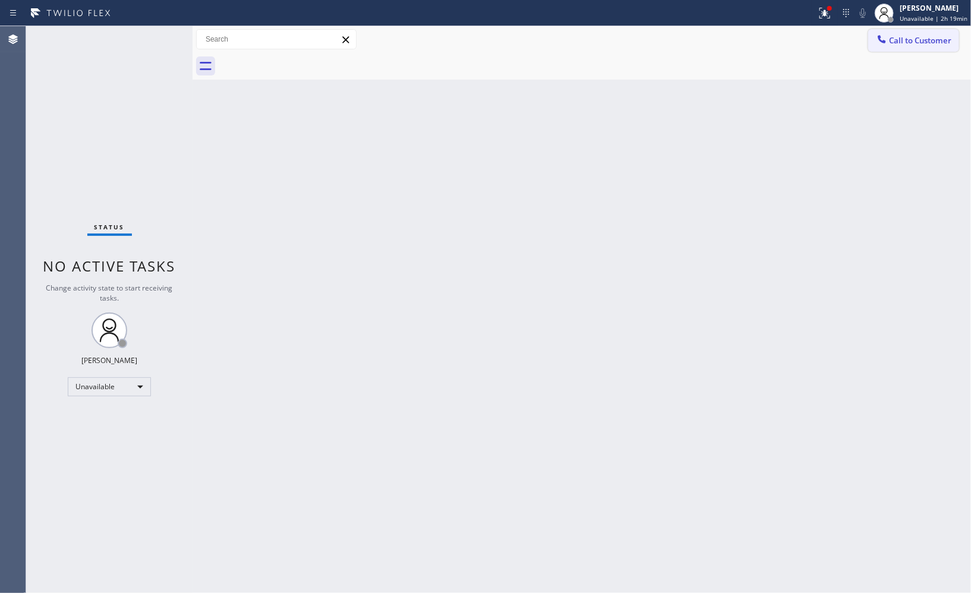
click at [903, 44] on span "Call to Customer" at bounding box center [920, 40] width 62 height 11
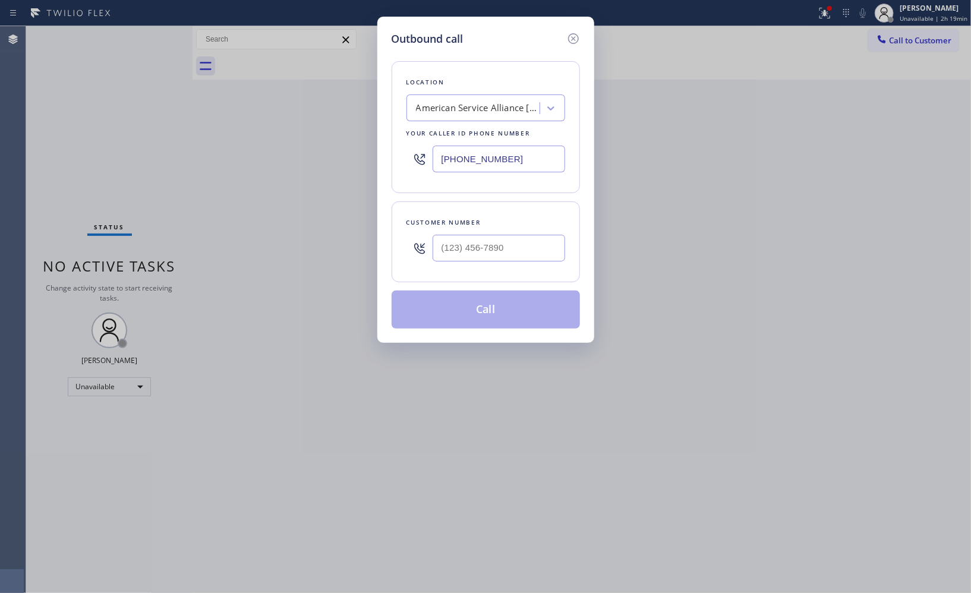
drag, startPoint x: 530, startPoint y: 160, endPoint x: 311, endPoint y: 74, distance: 234.8
click at [364, 119] on div "Outbound call Location American Service Alliance [GEOGRAPHIC_DATA] Your caller …" at bounding box center [485, 296] width 971 height 593
paste input "562) 242-3929"
type input "[PHONE_NUMBER]"
drag, startPoint x: 502, startPoint y: 247, endPoint x: 417, endPoint y: 241, distance: 85.8
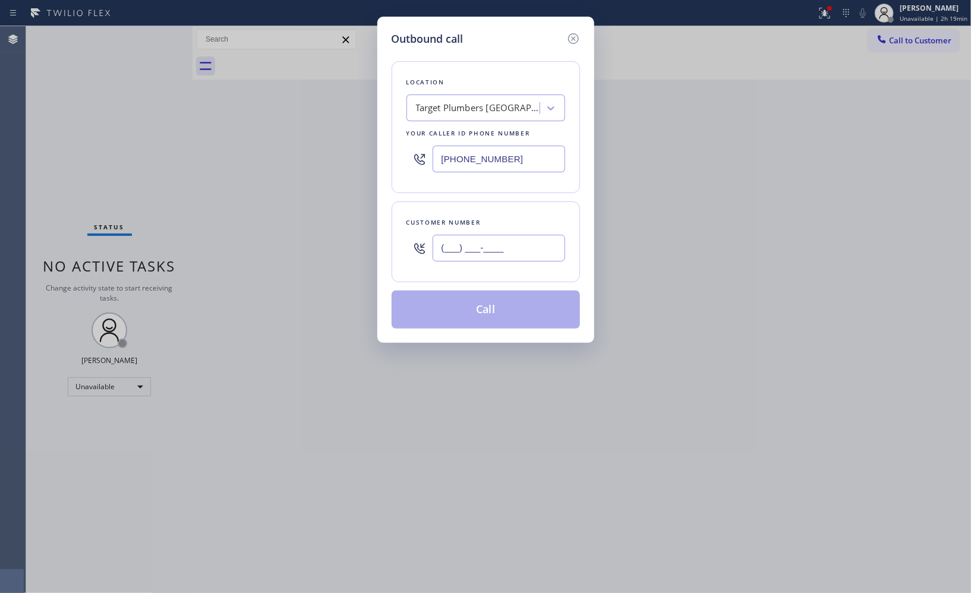
click at [423, 247] on div "(___) ___-____" at bounding box center [486, 248] width 159 height 39
paste input "562) 252-2142"
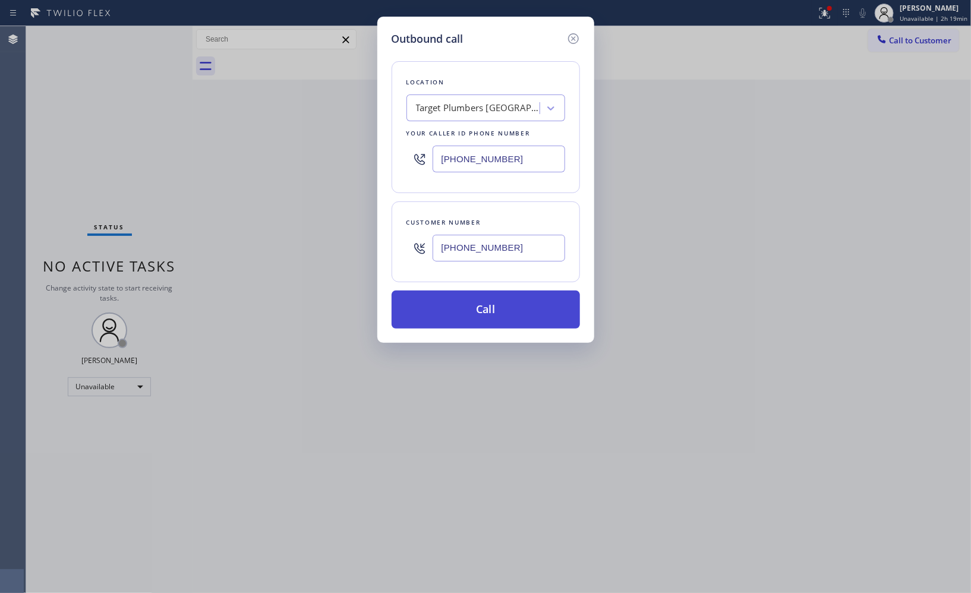
type input "[PHONE_NUMBER]"
click at [522, 304] on button "Call" at bounding box center [486, 310] width 188 height 38
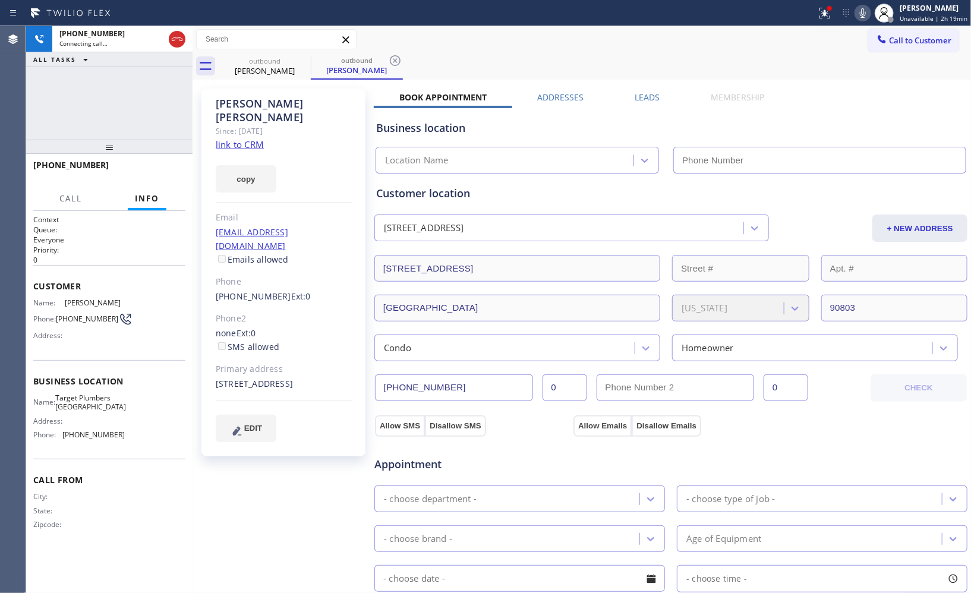
type input "[PHONE_NUMBER]"
click at [395, 63] on icon at bounding box center [395, 60] width 14 height 14
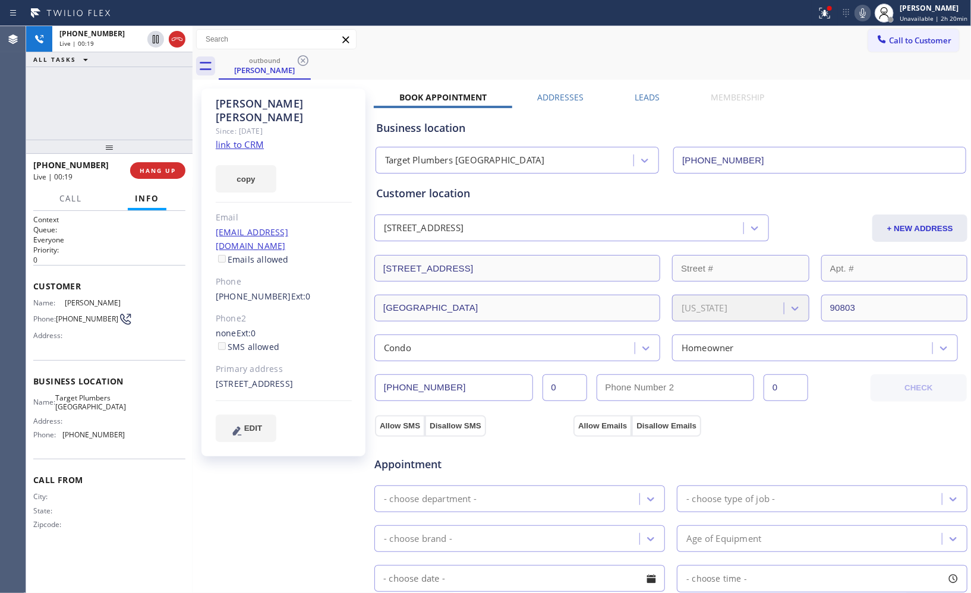
click at [862, 12] on icon at bounding box center [863, 13] width 14 height 14
click at [411, 50] on div "Call to Customer Outbound call Location Target [GEOGRAPHIC_DATA] Your caller id…" at bounding box center [582, 39] width 779 height 27
click at [874, 15] on div at bounding box center [884, 13] width 26 height 26
click at [867, 14] on icon at bounding box center [863, 13] width 14 height 14
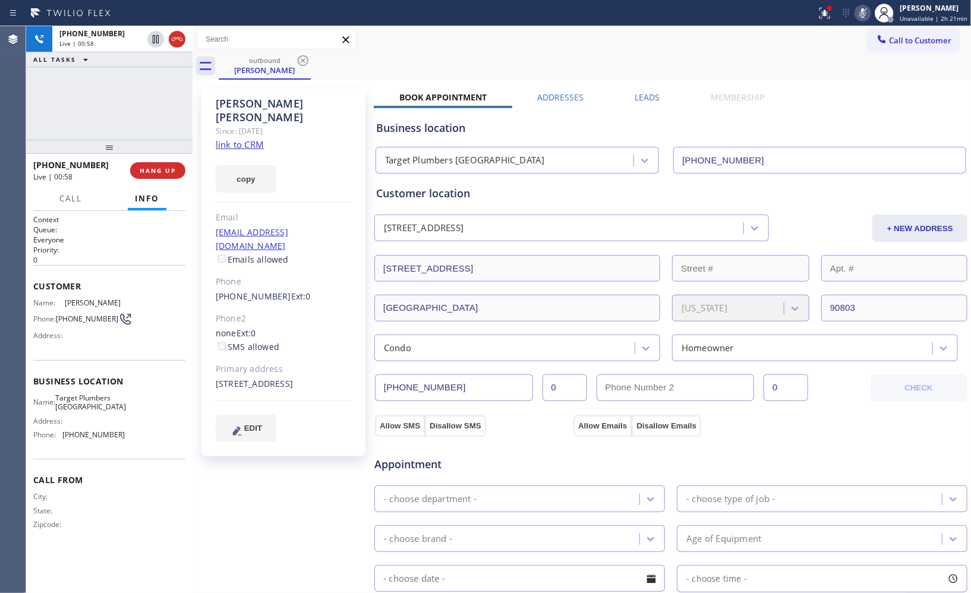
drag, startPoint x: 867, startPoint y: 14, endPoint x: 759, endPoint y: 27, distance: 108.4
click at [825, 17] on div "Status report Issues detected These issues could affect your workflow. Please c…" at bounding box center [891, 13] width 159 height 26
click at [156, 174] on span "HANG UP" at bounding box center [158, 170] width 36 height 8
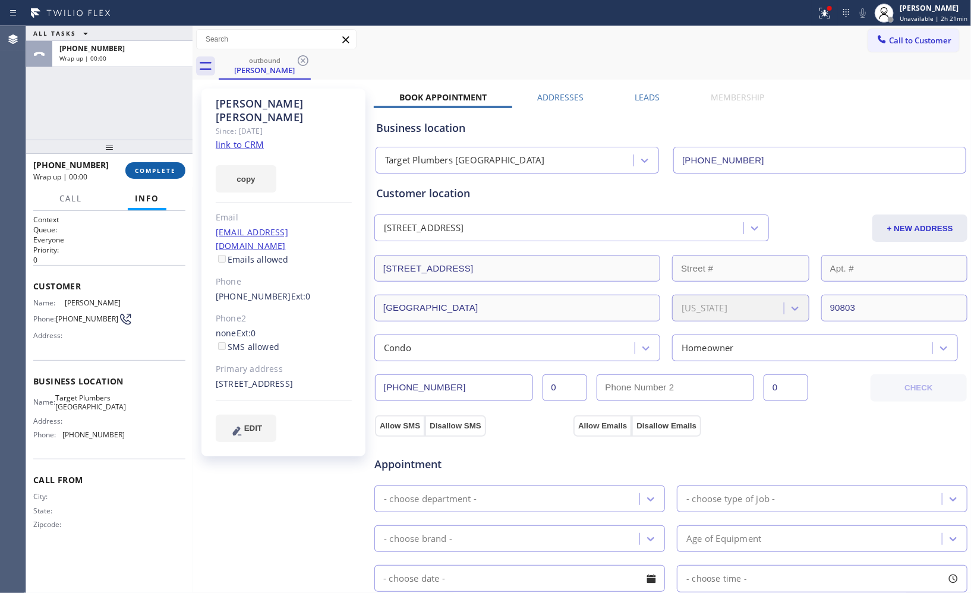
click at [156, 174] on span "COMPLETE" at bounding box center [155, 170] width 41 height 8
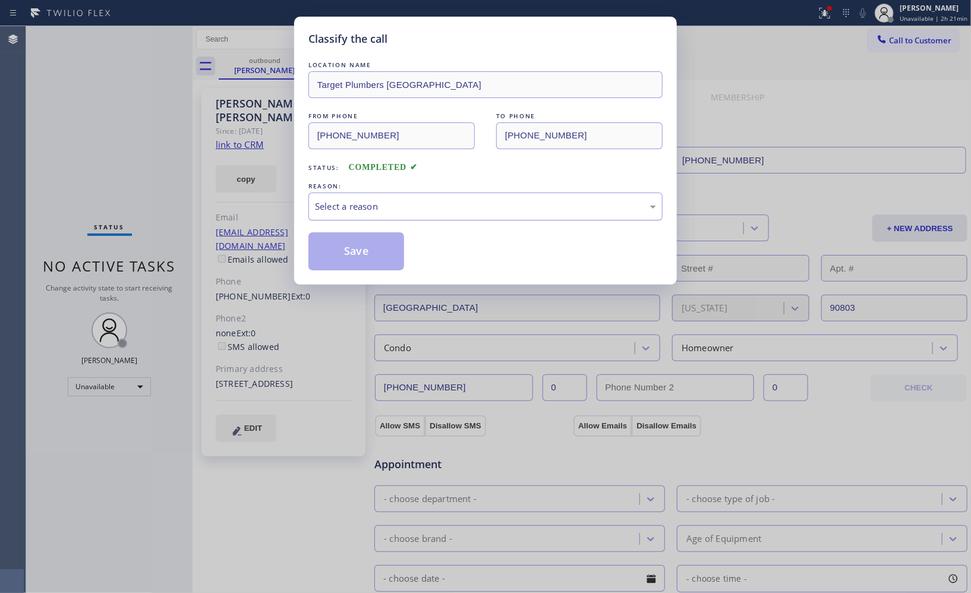
click at [539, 212] on div "Select a reason" at bounding box center [485, 207] width 341 height 14
click at [369, 253] on button "Save" at bounding box center [356, 251] width 96 height 38
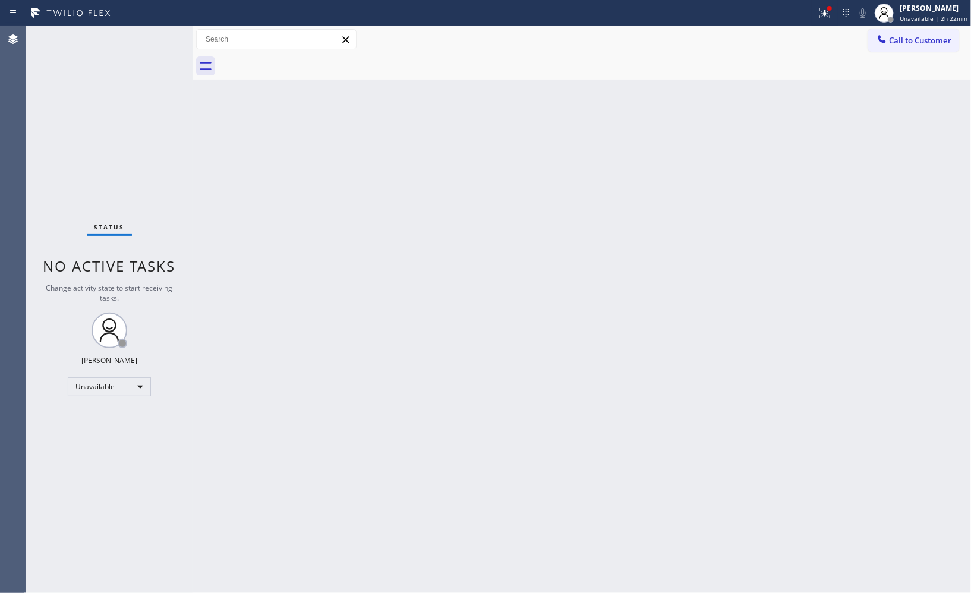
click at [662, 284] on div "Back to Dashboard Change Sender ID Customers Technicians Select a contact Outbo…" at bounding box center [582, 309] width 779 height 567
click at [936, 125] on div "Back to Dashboard Change Sender ID Customers Technicians Select a contact Outbo…" at bounding box center [582, 309] width 779 height 567
click at [922, 19] on span "Unavailable | 2h 33min" at bounding box center [934, 18] width 68 height 8
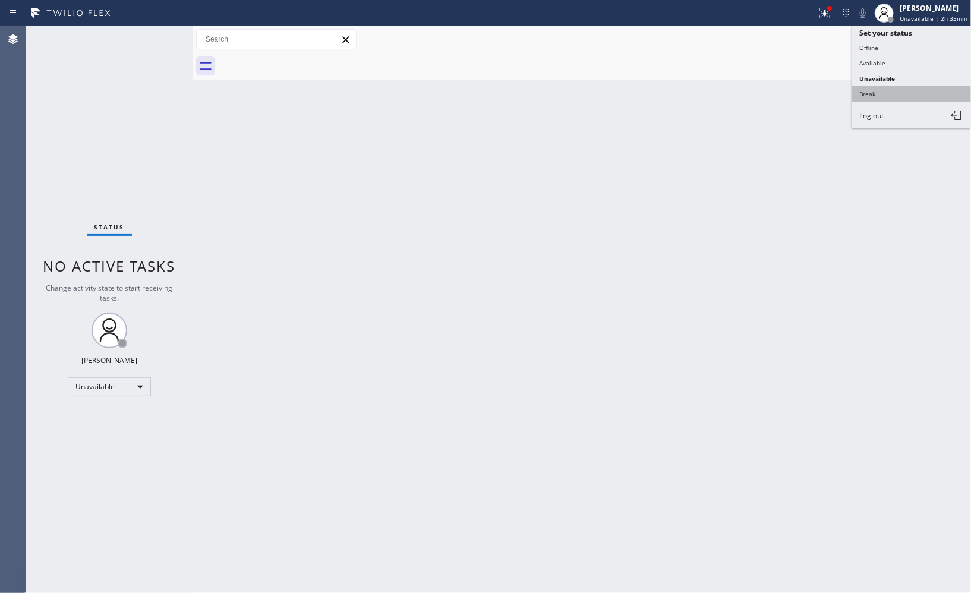
click at [873, 94] on button "Break" at bounding box center [911, 93] width 119 height 15
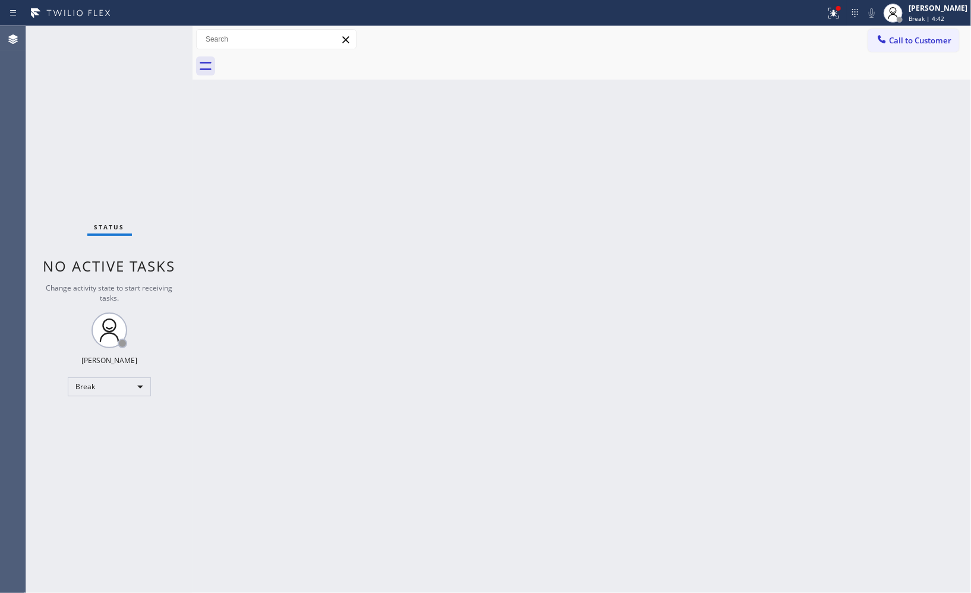
click at [732, 134] on div "Back to Dashboard Change Sender ID Customers Technicians Select a contact Outbo…" at bounding box center [582, 309] width 779 height 567
click at [894, 136] on div "Back to Dashboard Change Sender ID Customers Technicians Select a contact Outbo…" at bounding box center [582, 309] width 779 height 567
click at [940, 18] on span "Break | 12:50" at bounding box center [928, 18] width 39 height 8
click at [883, 75] on button "Unavailable" at bounding box center [911, 78] width 119 height 15
drag, startPoint x: 767, startPoint y: 300, endPoint x: 644, endPoint y: 160, distance: 185.7
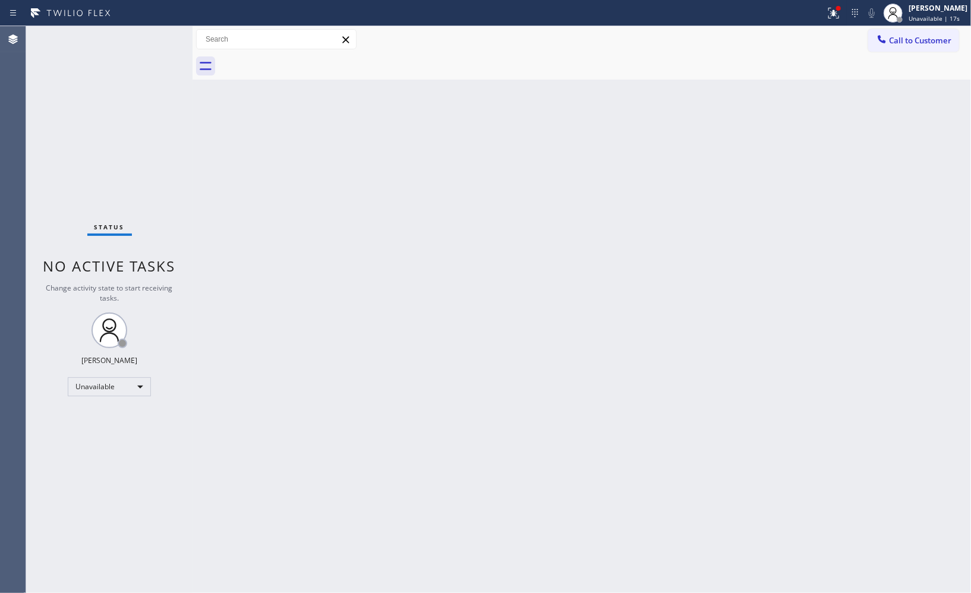
click at [767, 300] on div "Back to Dashboard Change Sender ID Customers Technicians Select a contact Outbo…" at bounding box center [582, 309] width 779 height 567
click at [658, 182] on div "Back to Dashboard Change Sender ID Customers Technicians Select a contact Outbo…" at bounding box center [582, 309] width 779 height 567
drag, startPoint x: 768, startPoint y: 145, endPoint x: 751, endPoint y: 134, distance: 20.6
click at [769, 145] on div "Back to Dashboard Change Sender ID Customers Technicians Select a contact Outbo…" at bounding box center [582, 309] width 779 height 567
click at [936, 42] on span "Call to Customer" at bounding box center [920, 40] width 62 height 11
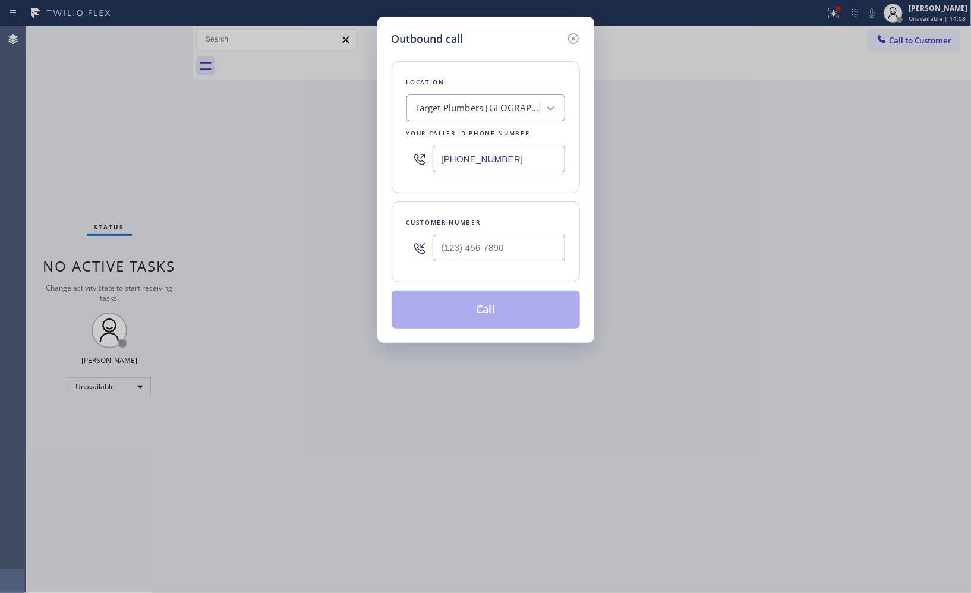
drag, startPoint x: 415, startPoint y: 149, endPoint x: 346, endPoint y: 0, distance: 164.3
click at [399, 133] on div "Location Target Plumbers [GEOGRAPHIC_DATA] Your caller id phone number [PHONE_N…" at bounding box center [486, 127] width 188 height 132
paste input "10) 756-4242"
type input "[PHONE_NUMBER]"
drag, startPoint x: 429, startPoint y: 236, endPoint x: 347, endPoint y: 211, distance: 85.7
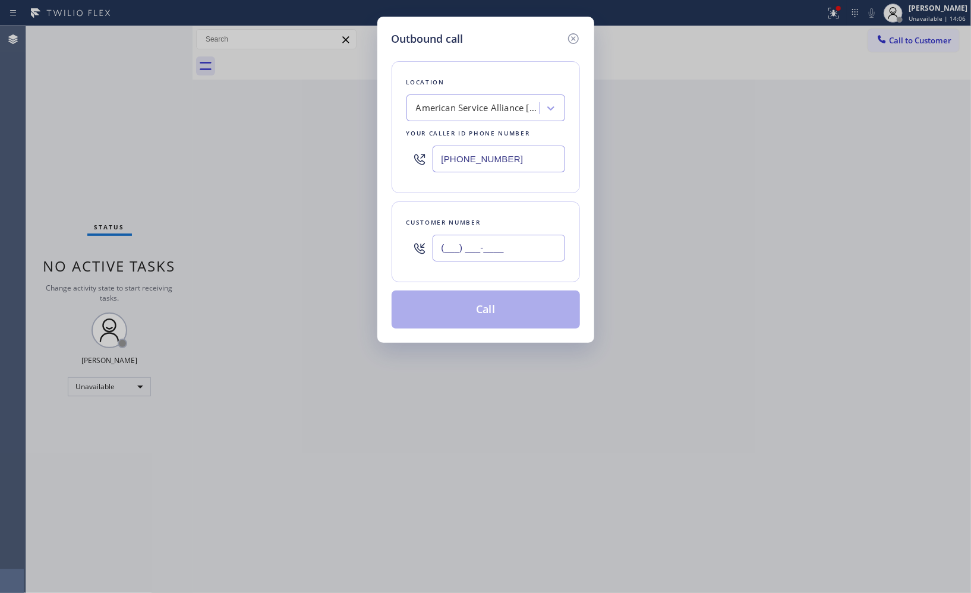
click at [396, 234] on div "Customer number (___) ___-____" at bounding box center [486, 241] width 188 height 81
paste input "510) 467-8903"
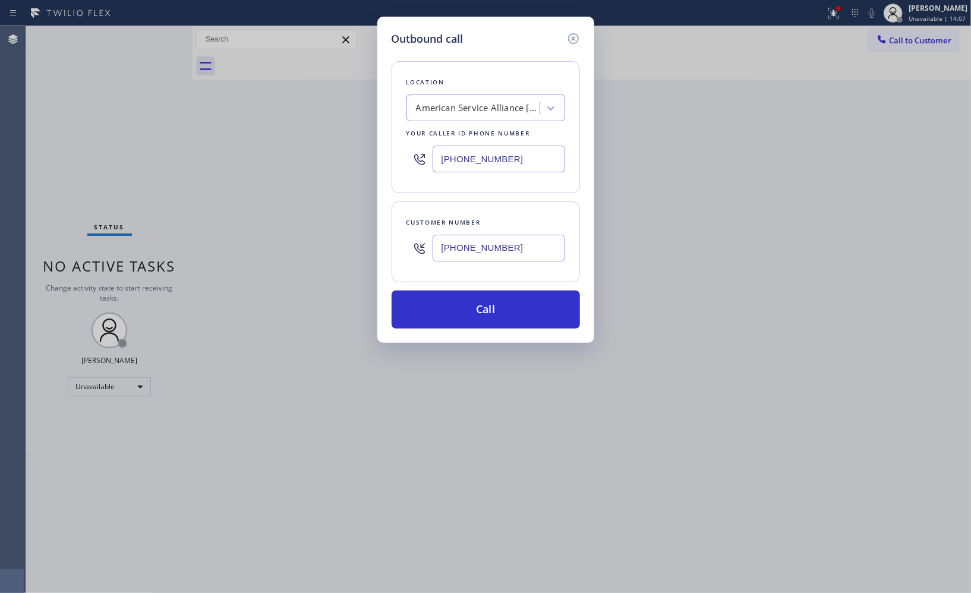
type input "[PHONE_NUMBER]"
click at [525, 318] on button "Call" at bounding box center [486, 310] width 188 height 38
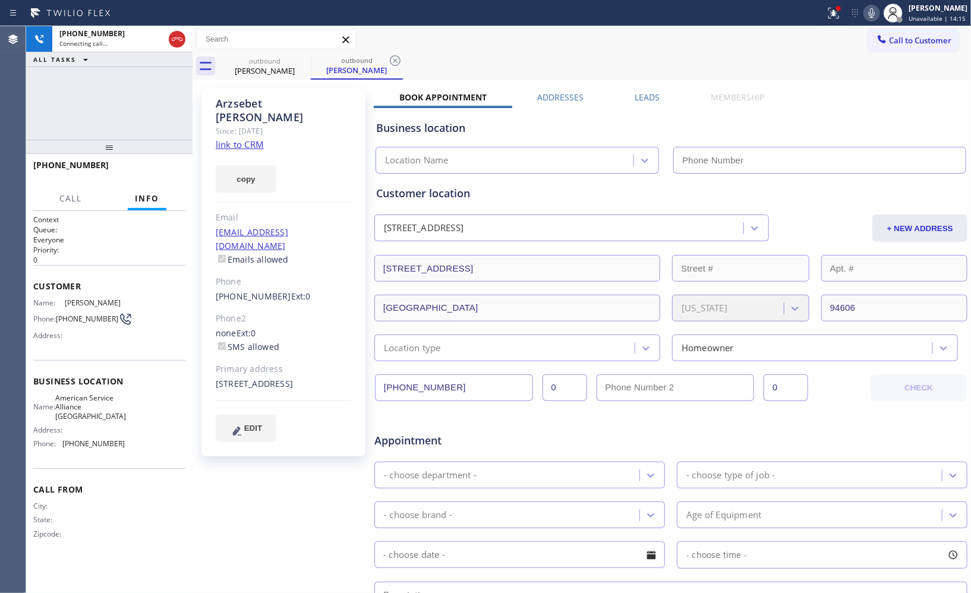
type input "[PHONE_NUMBER]"
click at [398, 61] on icon at bounding box center [395, 60] width 14 height 14
drag, startPoint x: 121, startPoint y: 152, endPoint x: 119, endPoint y: 140, distance: 11.4
click at [119, 140] on div at bounding box center [109, 147] width 166 height 14
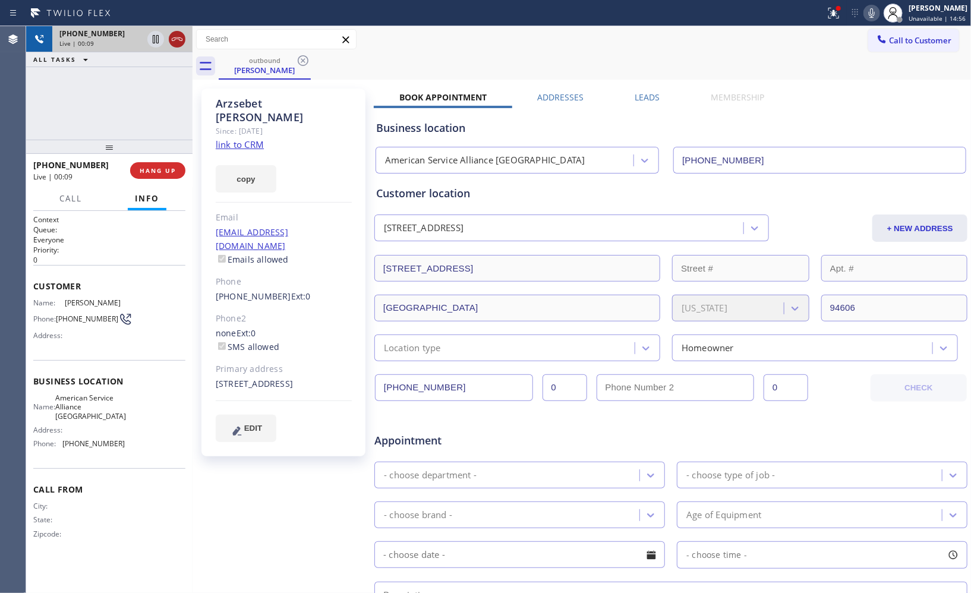
click at [180, 42] on icon at bounding box center [177, 39] width 14 height 14
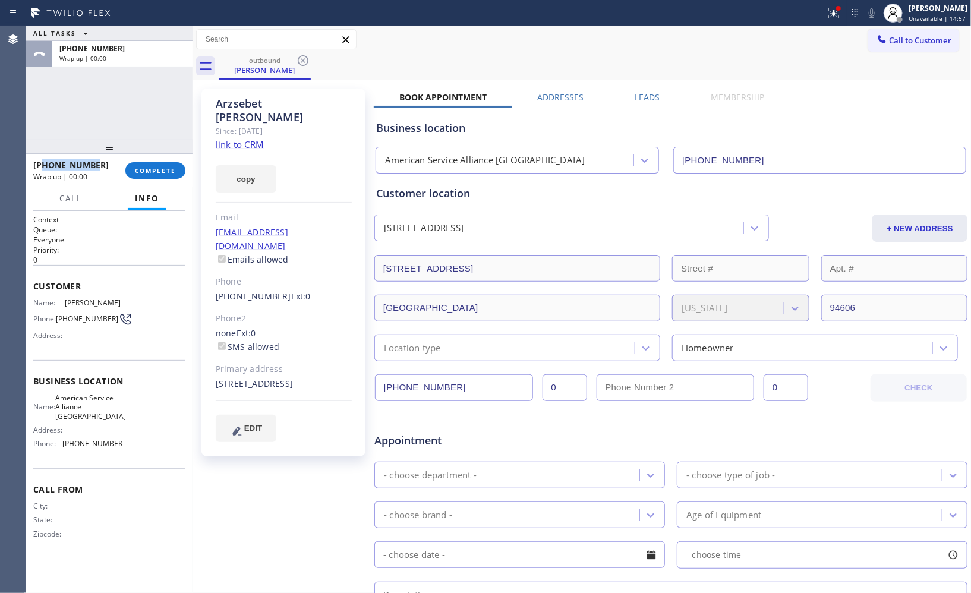
drag, startPoint x: 96, startPoint y: 166, endPoint x: 42, endPoint y: 163, distance: 53.6
click at [42, 163] on div "[PHONE_NUMBER]" at bounding box center [75, 164] width 84 height 11
copy span "5104678903"
click at [149, 175] on button "COMPLETE" at bounding box center [155, 170] width 60 height 17
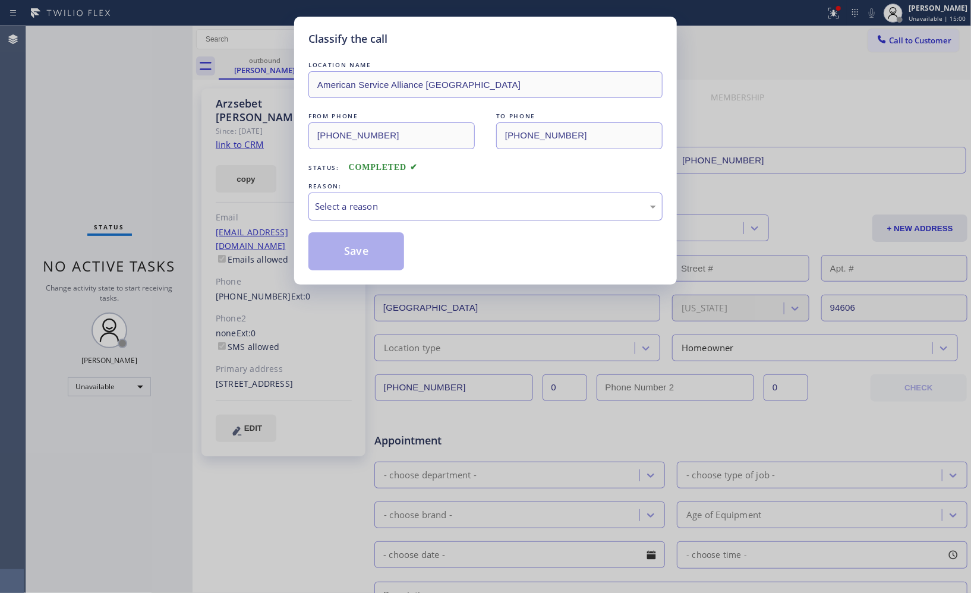
drag, startPoint x: 470, startPoint y: 207, endPoint x: 459, endPoint y: 217, distance: 14.3
click at [470, 208] on div "Select a reason" at bounding box center [485, 207] width 341 height 14
click at [369, 263] on button "Save" at bounding box center [356, 251] width 96 height 38
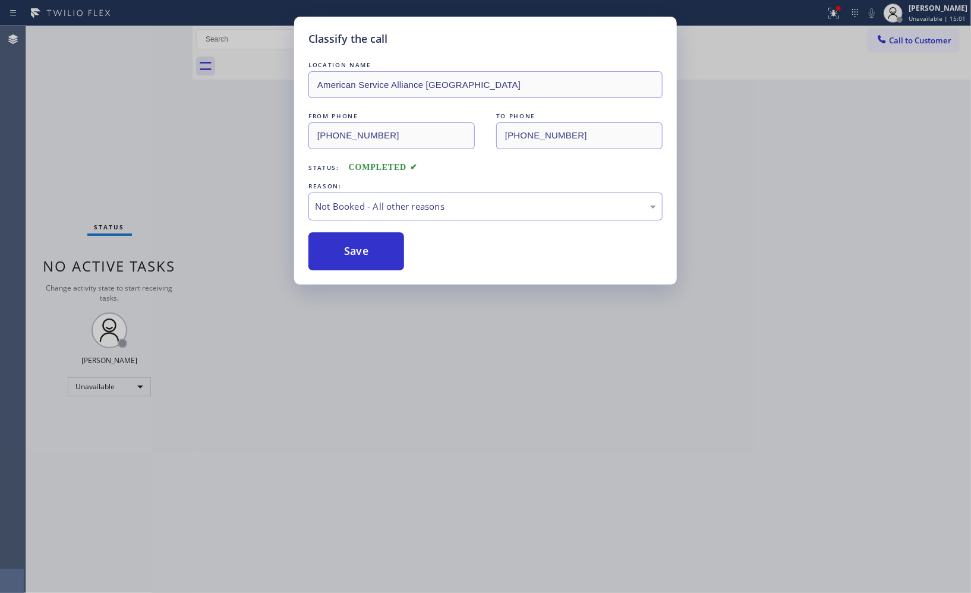
click at [917, 39] on div "Classify the call LOCATION NAME American Service Alliance Oakland FROM PHONE [P…" at bounding box center [485, 296] width 971 height 593
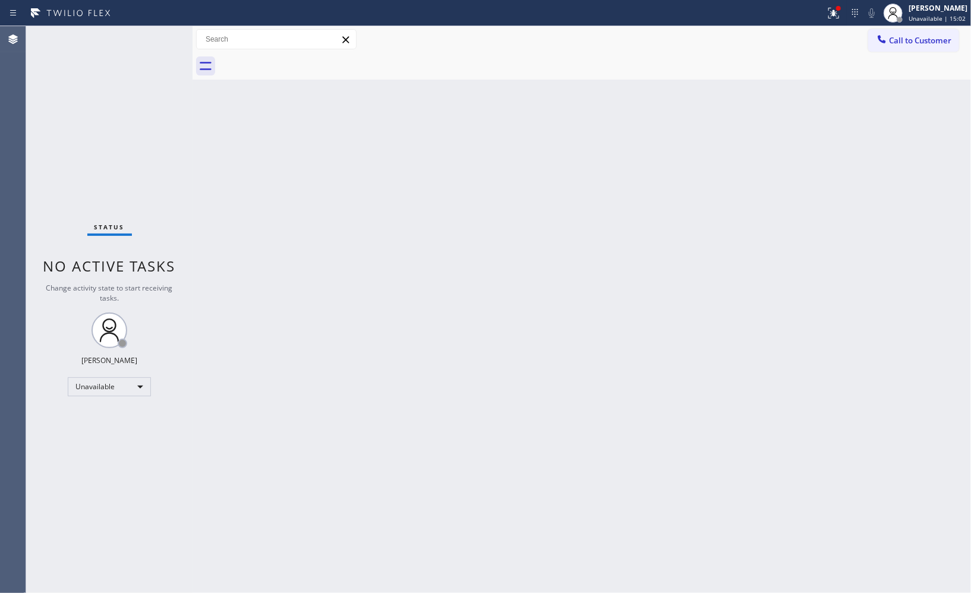
click at [917, 39] on span "Call to Customer" at bounding box center [920, 40] width 62 height 11
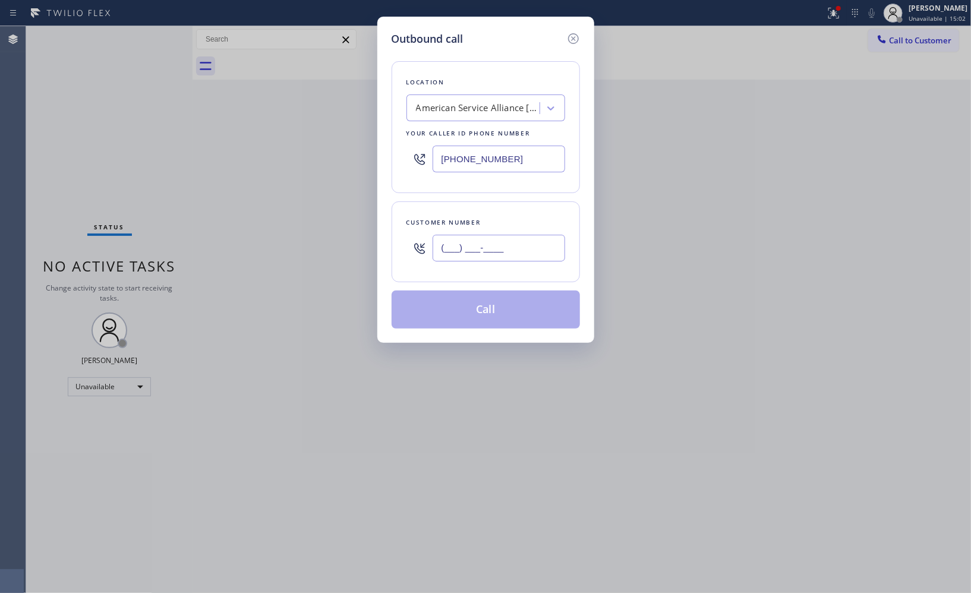
drag, startPoint x: 526, startPoint y: 246, endPoint x: 366, endPoint y: 207, distance: 164.6
click at [378, 236] on div "Outbound call Location American Service Alliance [GEOGRAPHIC_DATA] Your caller …" at bounding box center [485, 180] width 217 height 326
paste input "510) 467-8903"
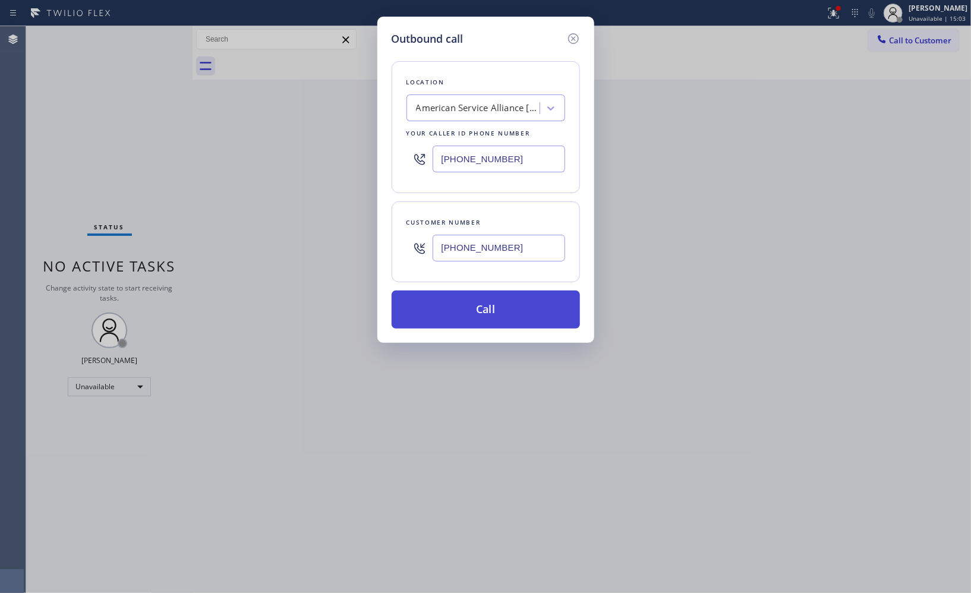
type input "[PHONE_NUMBER]"
click at [488, 295] on button "Call" at bounding box center [486, 310] width 188 height 38
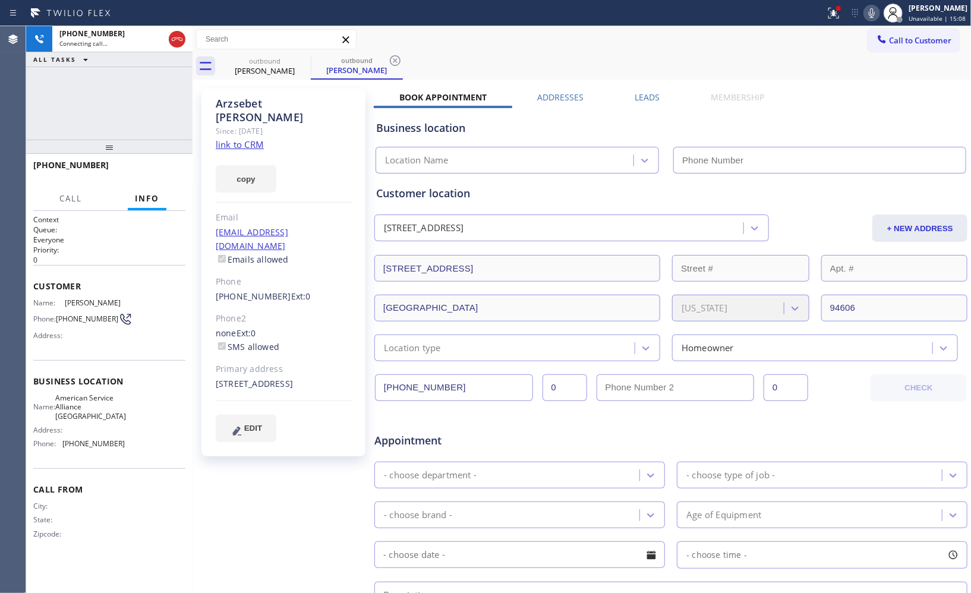
type input "[PHONE_NUMBER]"
click at [398, 58] on icon at bounding box center [395, 60] width 14 height 14
click at [302, 59] on icon at bounding box center [303, 60] width 11 height 11
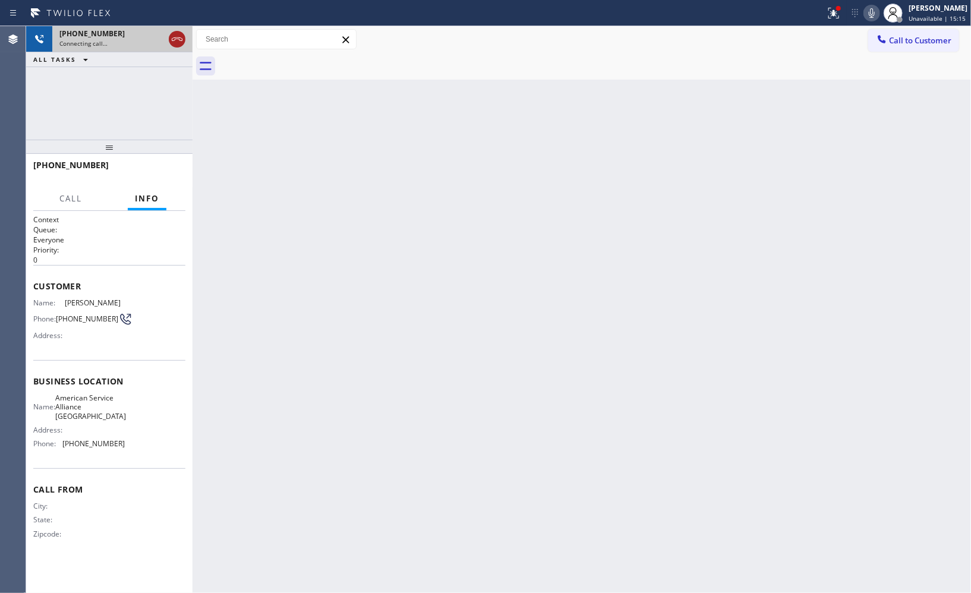
click at [174, 40] on icon at bounding box center [177, 39] width 11 height 4
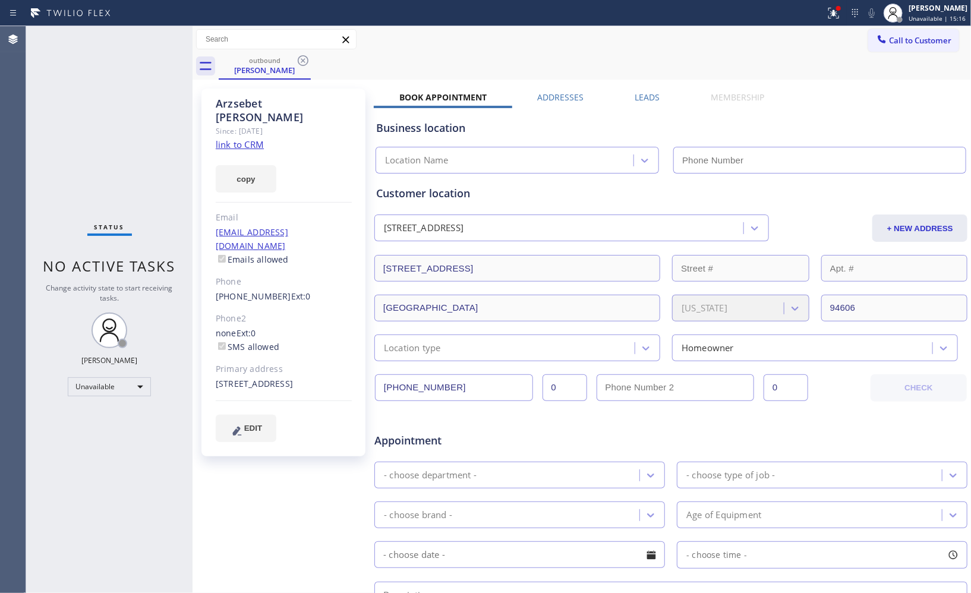
type input "[PHONE_NUMBER]"
click at [670, 103] on div "Business location American Service Alliance [GEOGRAPHIC_DATA] [PHONE_NUMBER]" at bounding box center [671, 138] width 594 height 70
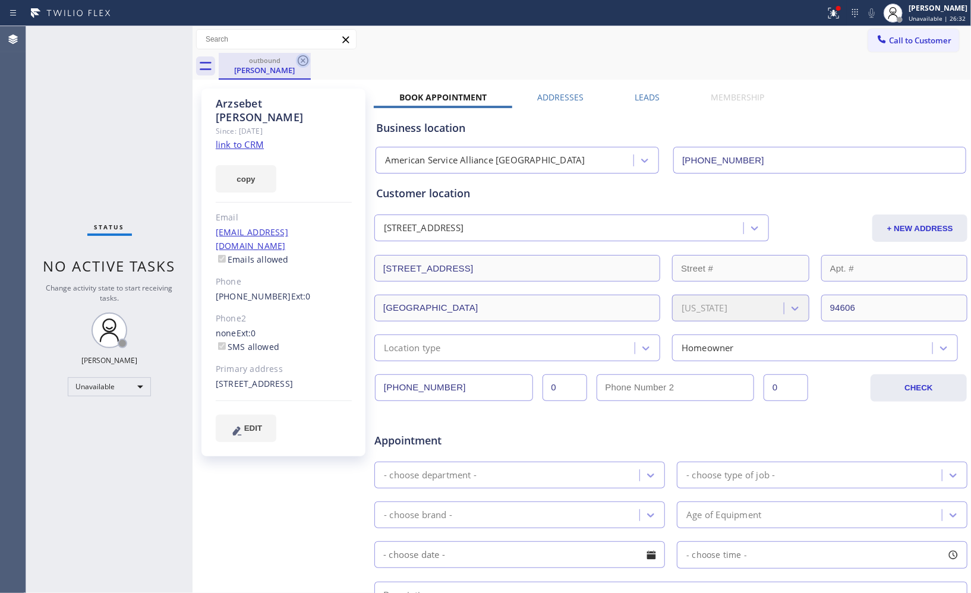
click at [304, 63] on icon at bounding box center [303, 60] width 14 height 14
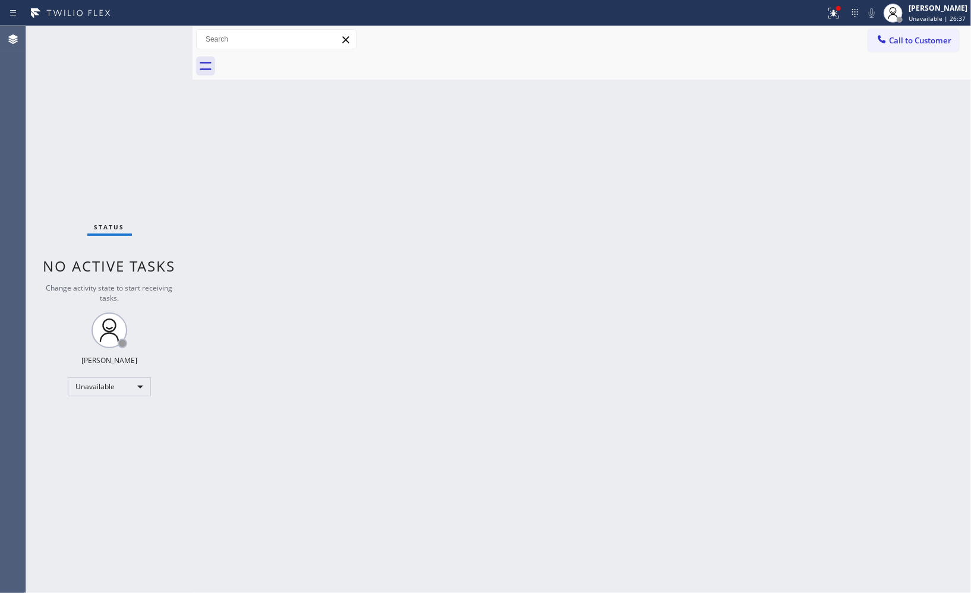
drag, startPoint x: 654, startPoint y: 294, endPoint x: 636, endPoint y: 326, distance: 37.0
click at [654, 294] on div "Back to Dashboard Change Sender ID Customers Technicians Select a contact Outbo…" at bounding box center [582, 309] width 779 height 567
click at [881, 44] on icon at bounding box center [882, 39] width 12 height 12
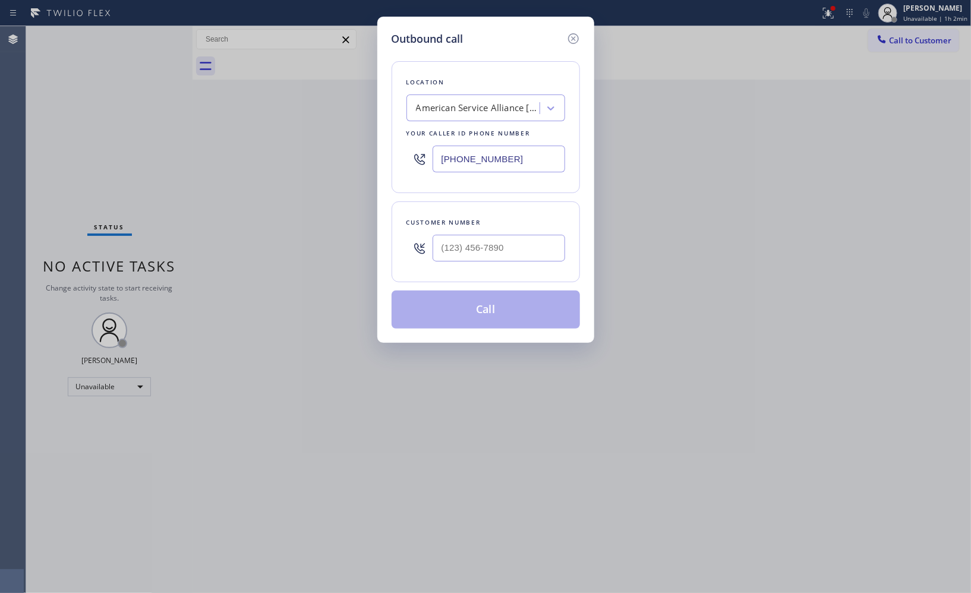
drag, startPoint x: 542, startPoint y: 159, endPoint x: 338, endPoint y: 102, distance: 212.3
click at [349, 117] on div "Outbound call Location American Service Alliance [GEOGRAPHIC_DATA] Your caller …" at bounding box center [485, 296] width 971 height 593
paste input "415) 480-7108"
type input "[PHONE_NUMBER]"
drag, startPoint x: 527, startPoint y: 251, endPoint x: 389, endPoint y: 232, distance: 139.2
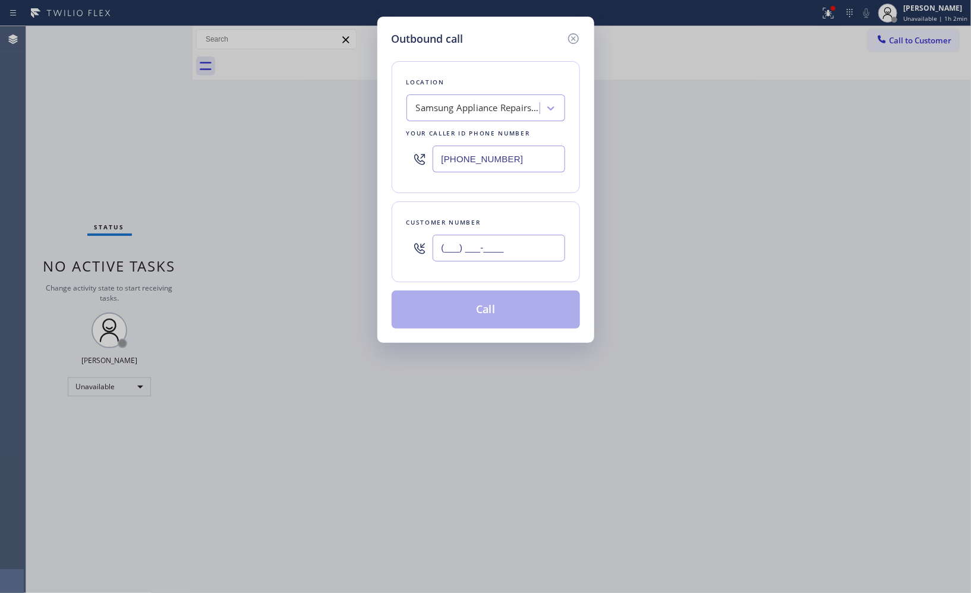
click at [389, 232] on div "Outbound call Location Samsung Appliance Repairs [GEOGRAPHIC_DATA] Your caller …" at bounding box center [485, 180] width 217 height 326
paste input "408) 891-9573"
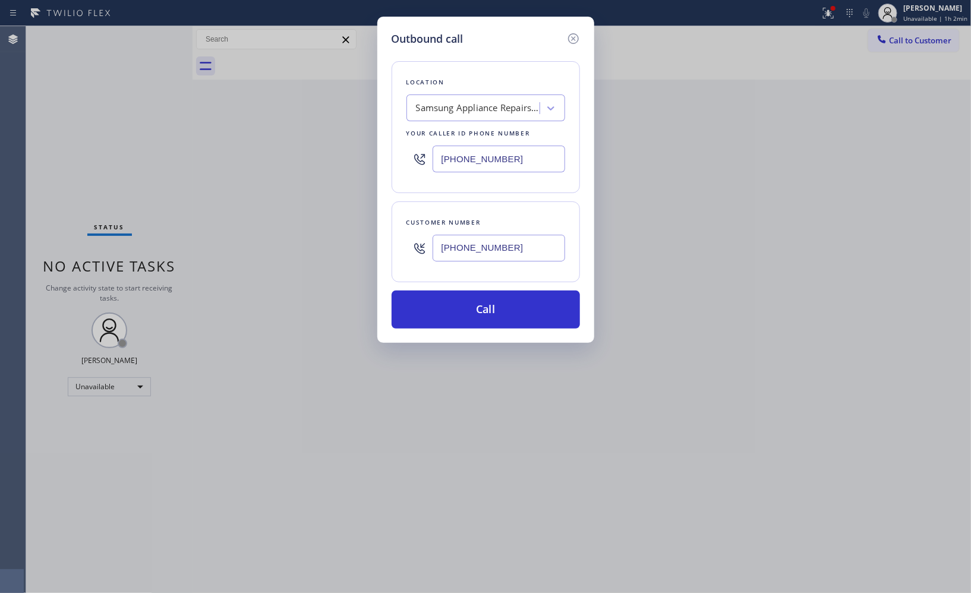
type input "[PHONE_NUMBER]"
click at [482, 306] on button "Call" at bounding box center [486, 310] width 188 height 38
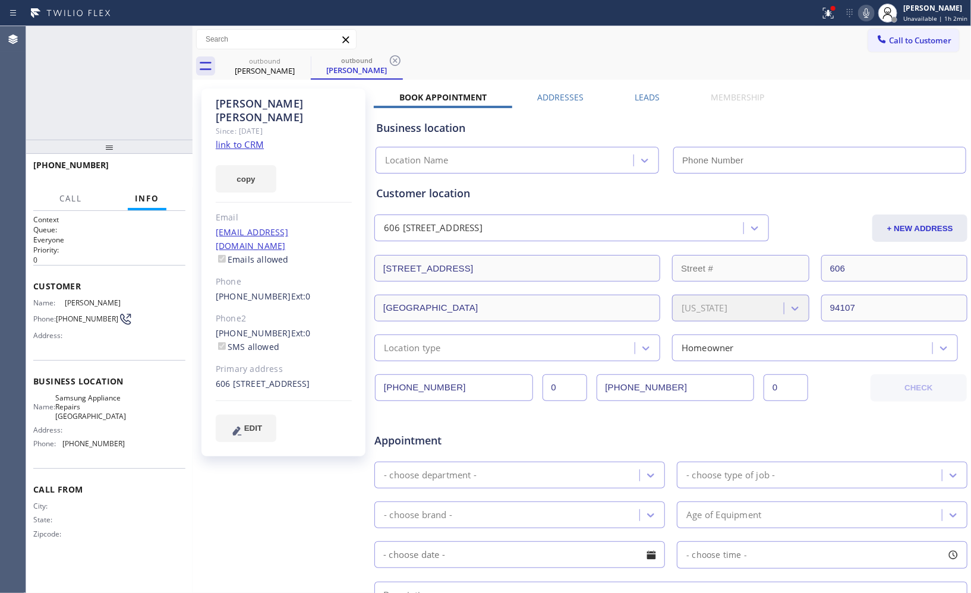
type input "[PHONE_NUMBER]"
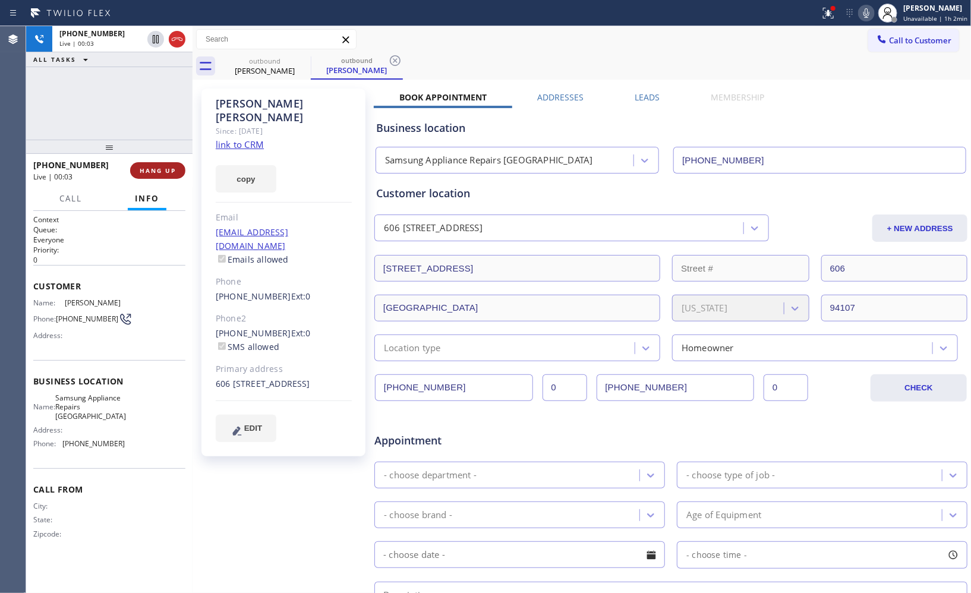
click at [166, 171] on span "HANG UP" at bounding box center [158, 170] width 36 height 8
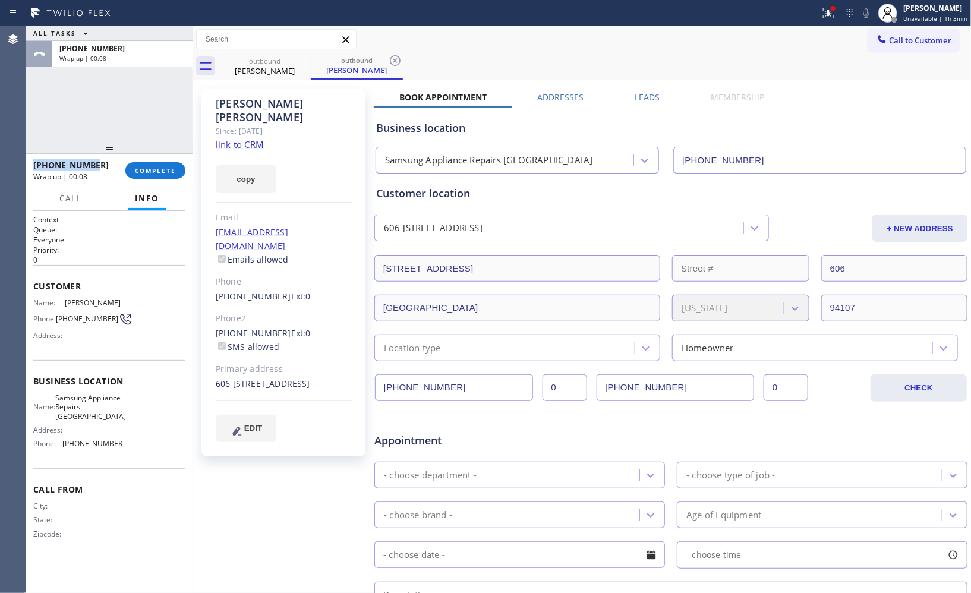
drag, startPoint x: 97, startPoint y: 164, endPoint x: 30, endPoint y: 168, distance: 66.7
click at [30, 168] on div "[PHONE_NUMBER] Wrap up | 00:08 COMPLETE" at bounding box center [109, 170] width 166 height 33
copy span "[PHONE_NUMBER]"
click at [99, 162] on div "[PHONE_NUMBER]" at bounding box center [75, 164] width 84 height 11
drag, startPoint x: 97, startPoint y: 165, endPoint x: 45, endPoint y: 165, distance: 52.3
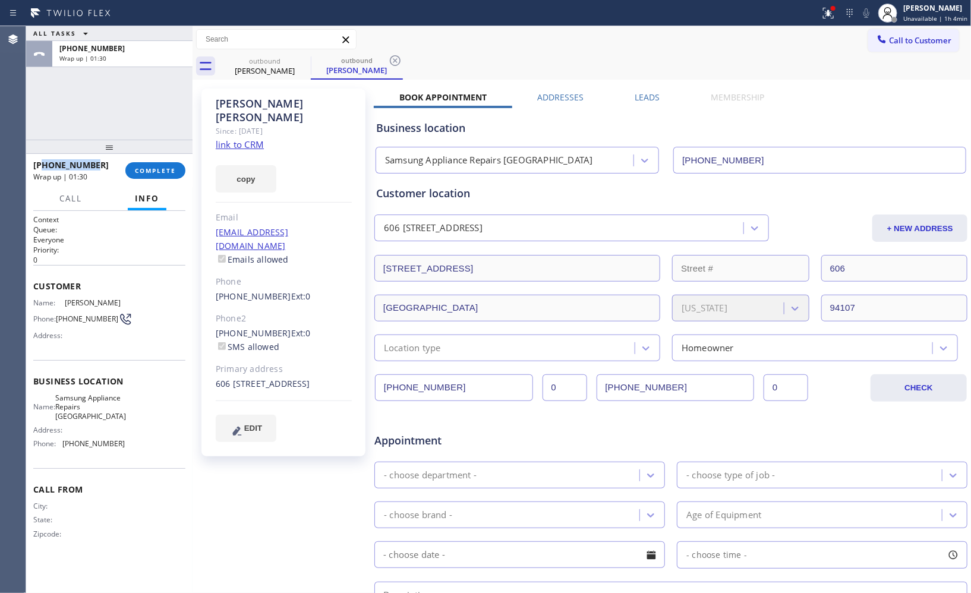
click at [45, 165] on div "[PHONE_NUMBER]" at bounding box center [75, 164] width 84 height 11
copy span "4088919573"
click at [153, 158] on div "[PHONE_NUMBER] Wrap up | 01:31 COMPLETE" at bounding box center [109, 170] width 152 height 31
click at [155, 167] on span "COMPLETE" at bounding box center [155, 170] width 41 height 8
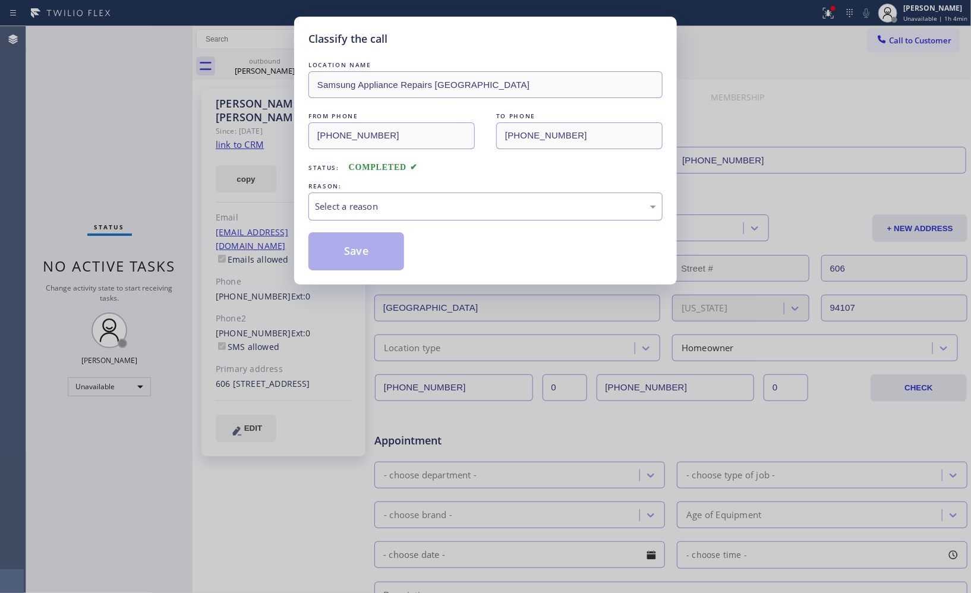
click at [606, 201] on div "Select a reason" at bounding box center [485, 207] width 341 height 14
click at [388, 256] on button "Save" at bounding box center [356, 251] width 96 height 38
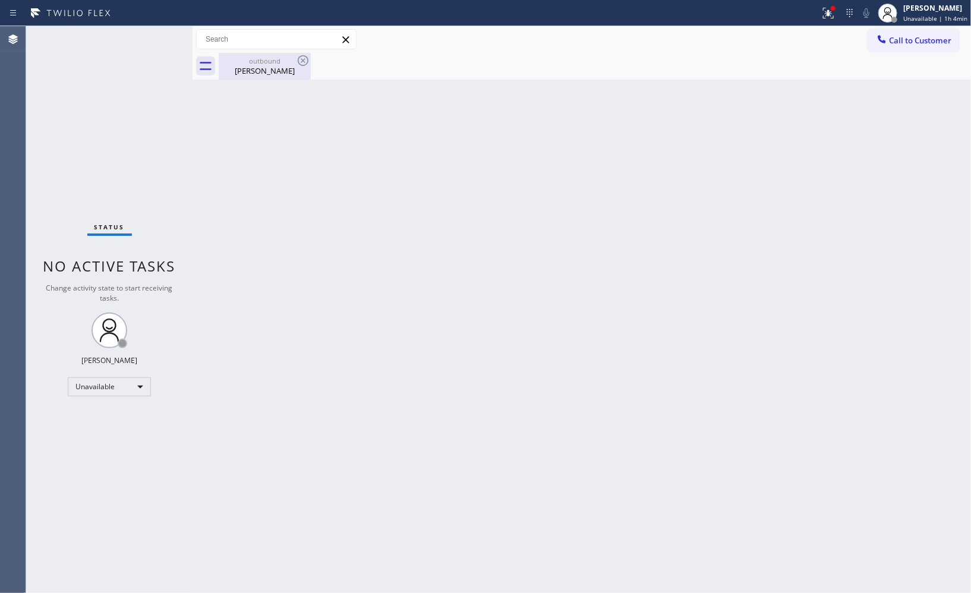
click at [268, 67] on div "[PERSON_NAME]" at bounding box center [265, 70] width 90 height 11
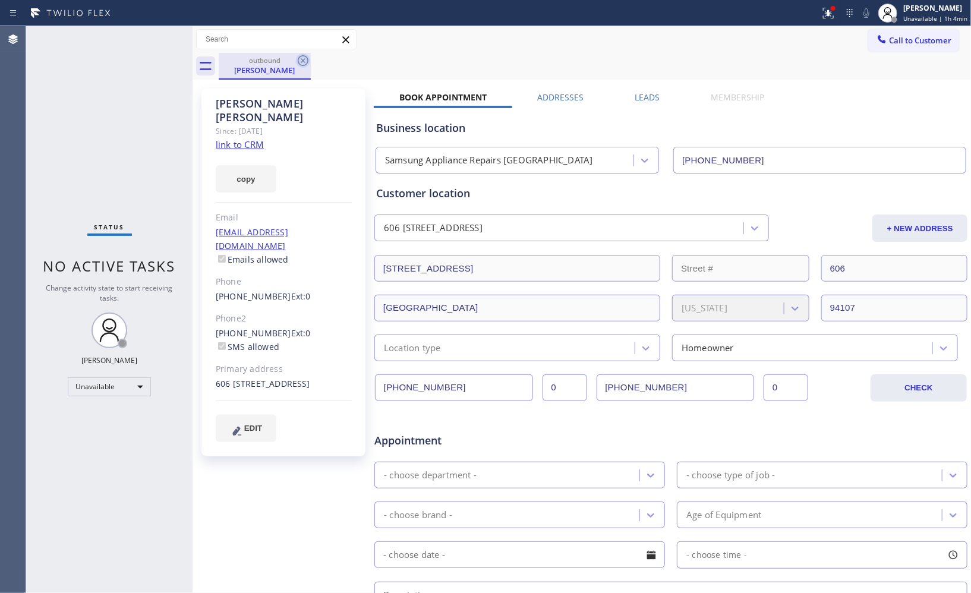
click at [306, 58] on icon at bounding box center [303, 60] width 14 height 14
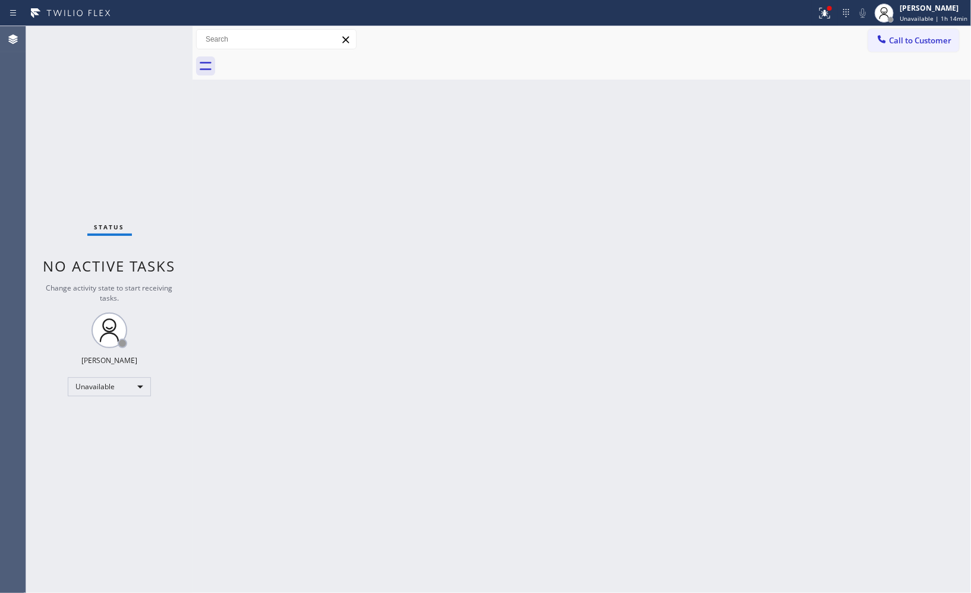
click at [598, 151] on div "Back to Dashboard Change Sender ID Customers Technicians Select a contact Outbo…" at bounding box center [582, 309] width 779 height 567
drag, startPoint x: 911, startPoint y: 44, endPoint x: 556, endPoint y: 140, distance: 367.5
click at [910, 44] on span "Call to Customer" at bounding box center [920, 40] width 62 height 11
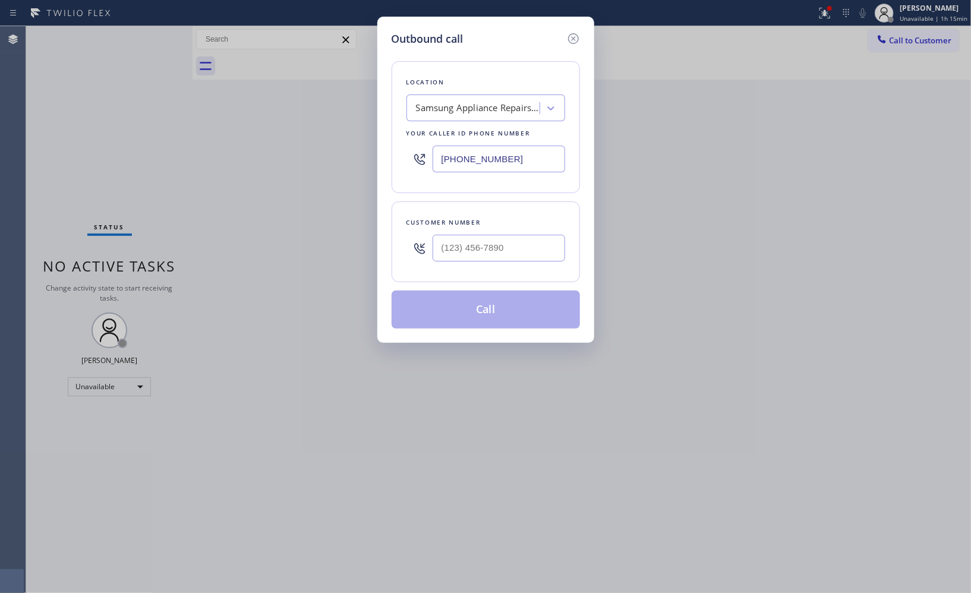
drag, startPoint x: 543, startPoint y: 152, endPoint x: 373, endPoint y: 137, distance: 170.0
click at [378, 138] on div "Outbound call Location Samsung Appliance Repairs [GEOGRAPHIC_DATA] Your caller …" at bounding box center [485, 180] width 217 height 326
paste input "805) 519-8853"
type input "[PHONE_NUMBER]"
drag, startPoint x: 519, startPoint y: 244, endPoint x: 382, endPoint y: 230, distance: 138.0
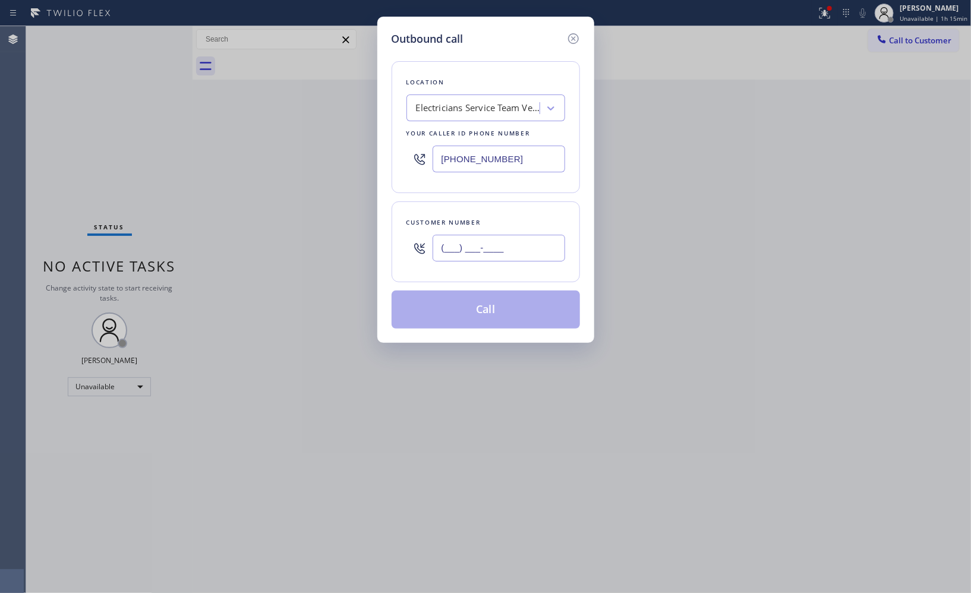
click at [392, 235] on div "Customer number (___) ___-____" at bounding box center [486, 241] width 188 height 81
paste input "909) 519-3503"
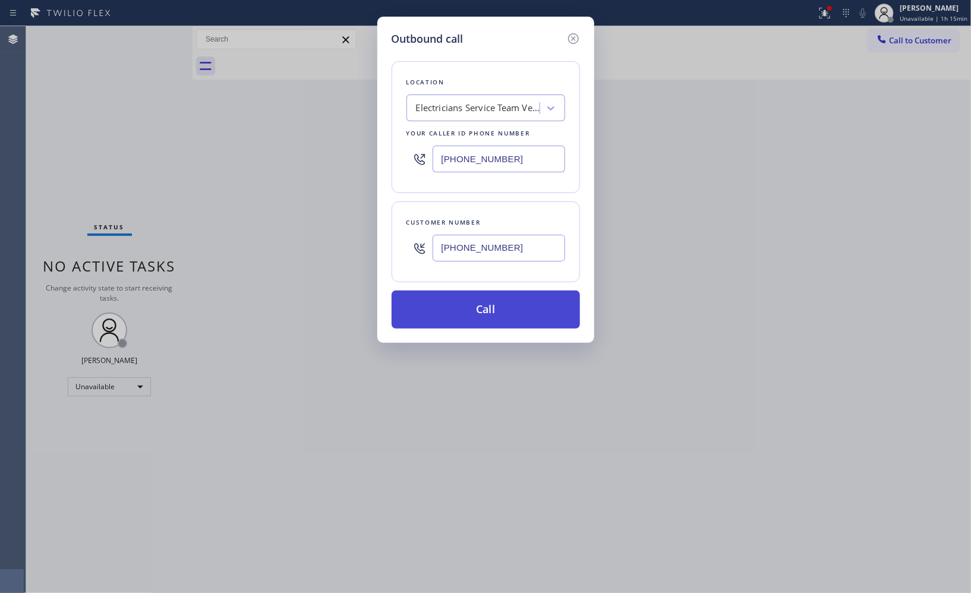
type input "[PHONE_NUMBER]"
click at [505, 311] on button "Call" at bounding box center [486, 310] width 188 height 38
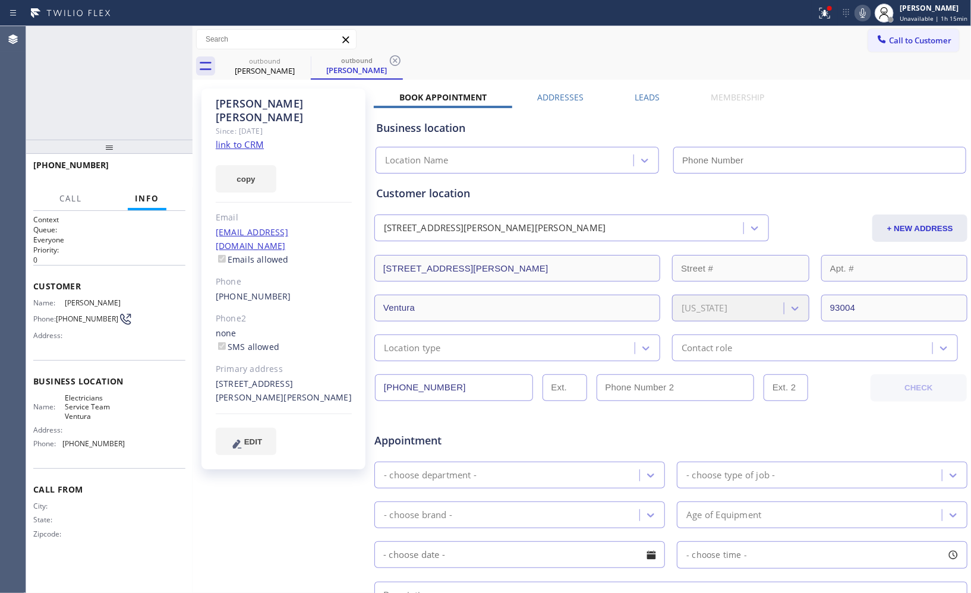
type input "[PHONE_NUMBER]"
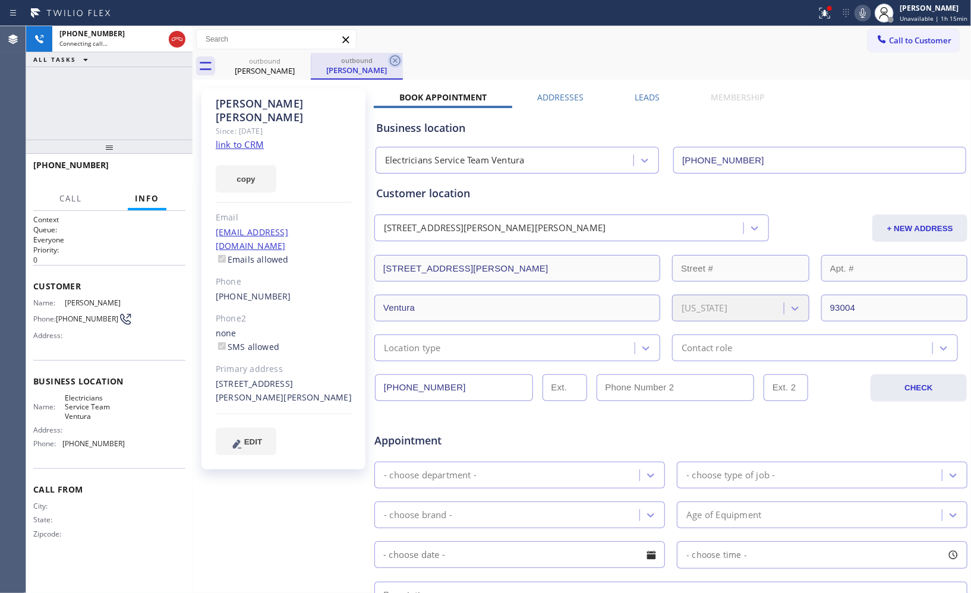
click at [389, 56] on icon at bounding box center [395, 60] width 14 height 14
click at [397, 62] on div "outbound [PERSON_NAME]" at bounding box center [595, 66] width 752 height 27
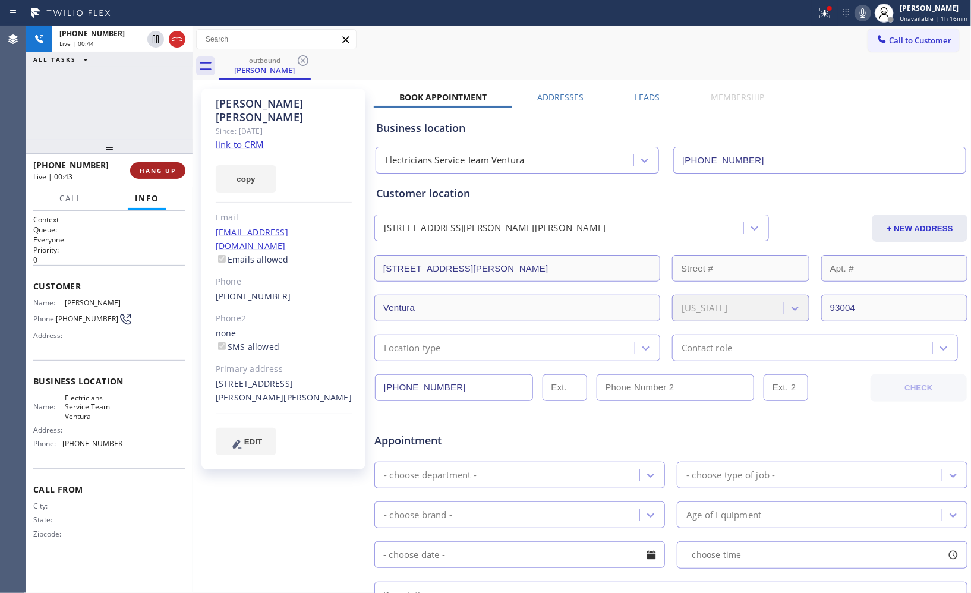
click at [161, 166] on span "HANG UP" at bounding box center [158, 170] width 36 height 8
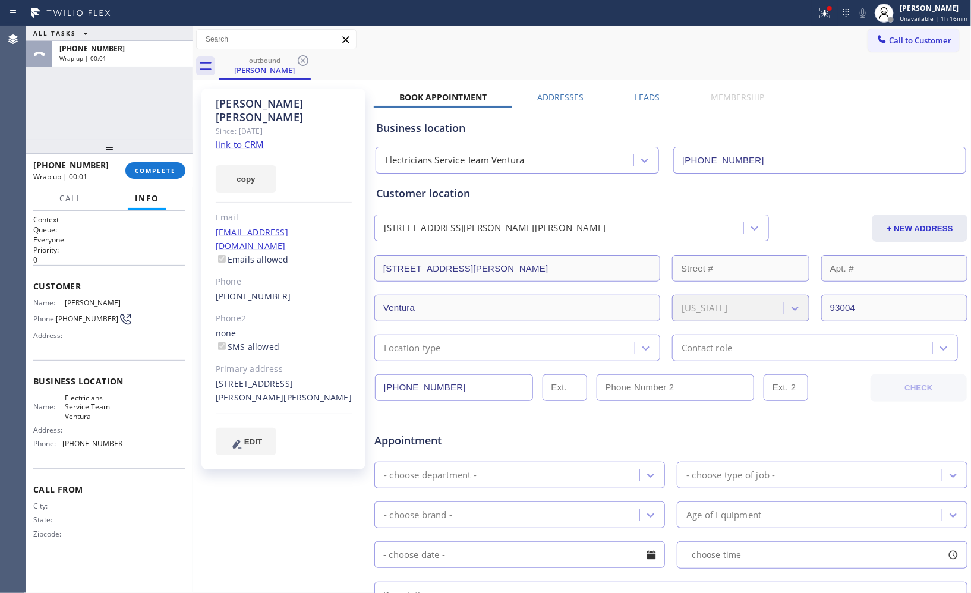
click at [156, 171] on span "COMPLETE" at bounding box center [155, 170] width 41 height 8
click at [162, 158] on div "[PHONE_NUMBER] Wrap up | 00:01 COMPLETE" at bounding box center [109, 170] width 152 height 31
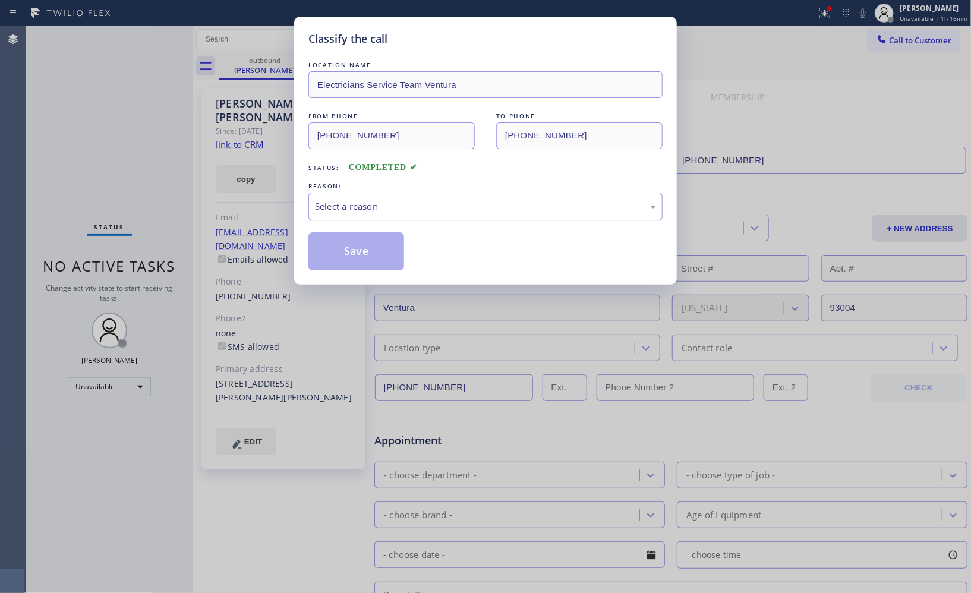
click at [414, 200] on div "Select a reason" at bounding box center [485, 207] width 341 height 14
click at [354, 247] on button "Save" at bounding box center [356, 251] width 96 height 38
